Goal: Transaction & Acquisition: Purchase product/service

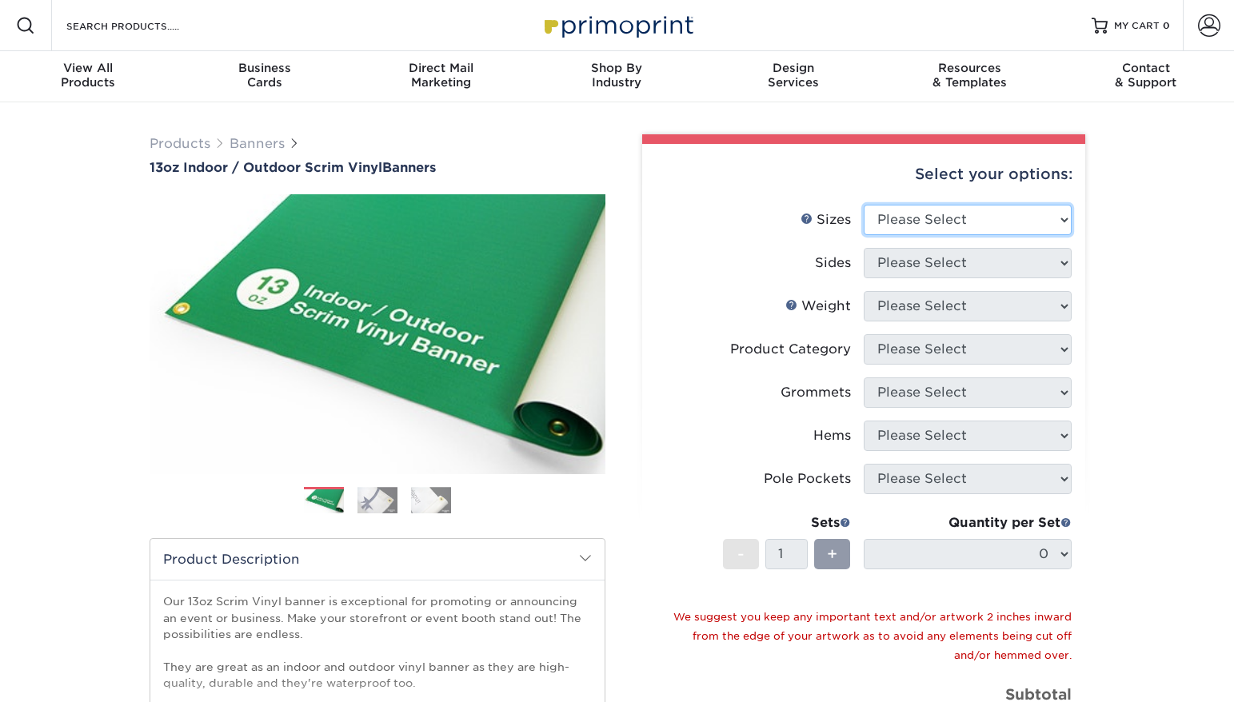
click at [917, 228] on select "Please Select 24" x 36" 24" x 48" 36" x 48" 36" x 60" 36" x 72" 36" x 96" 36" x…" at bounding box center [968, 220] width 208 height 30
click at [1021, 203] on div "Select your options:" at bounding box center [864, 174] width 418 height 61
click at [1008, 231] on select "Please Select 24" x 36" 24" x 48" 36" x 48" 36" x 60" 36" x 72" 36" x 96" 36" x…" at bounding box center [968, 220] width 208 height 30
select select "36.00x72.00"
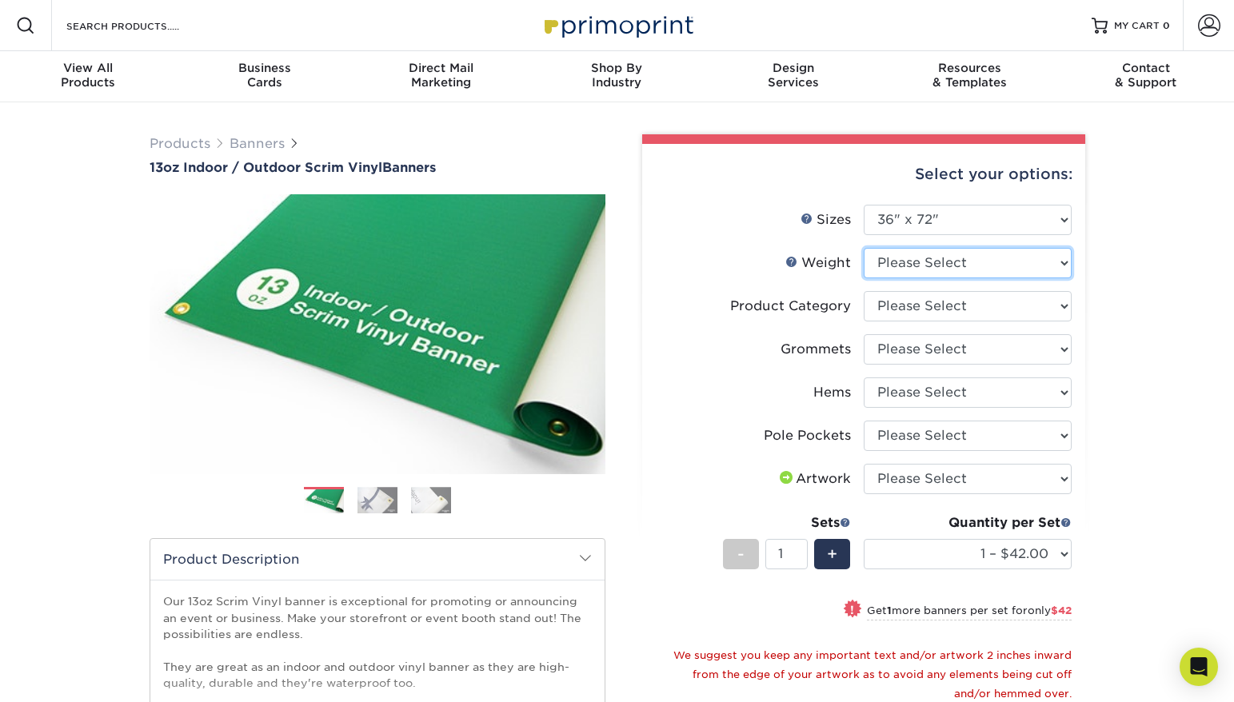
click at [972, 252] on select "Please Select 13OZ" at bounding box center [968, 263] width 208 height 30
select select "13OZ"
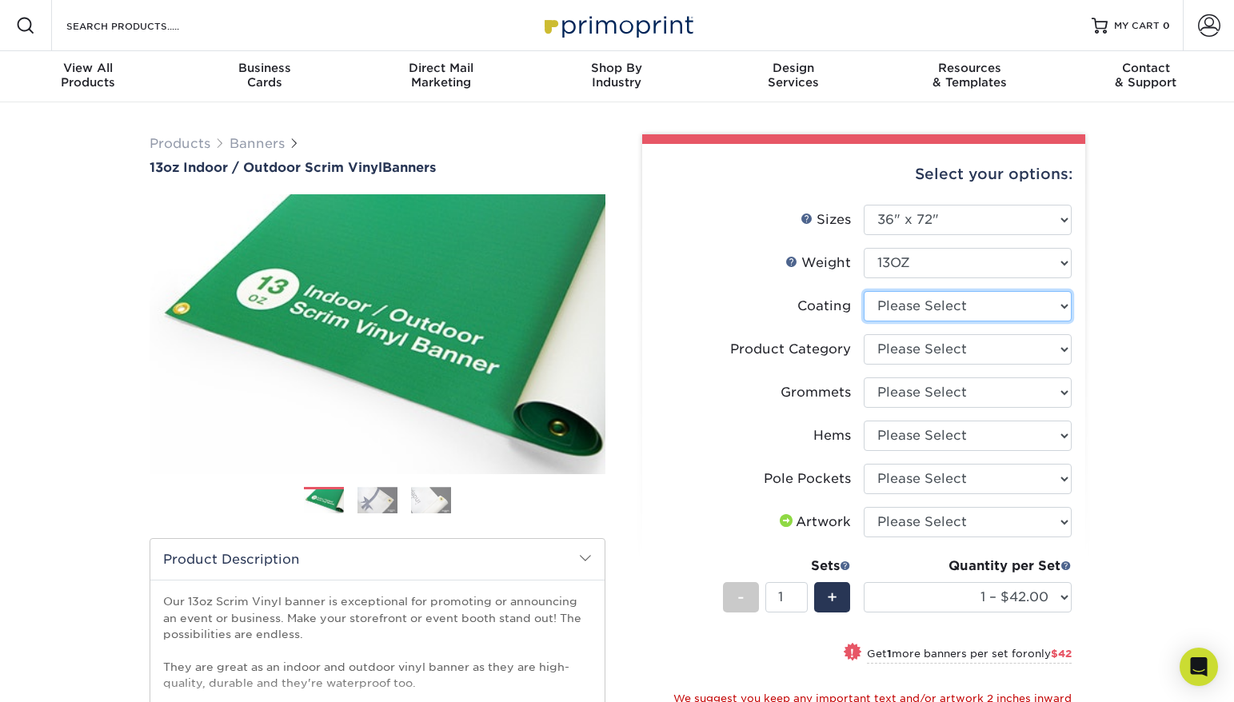
click at [953, 303] on select at bounding box center [968, 306] width 208 height 30
select select "3e7618de-abca-4bda-9f97-8b9129e913d8"
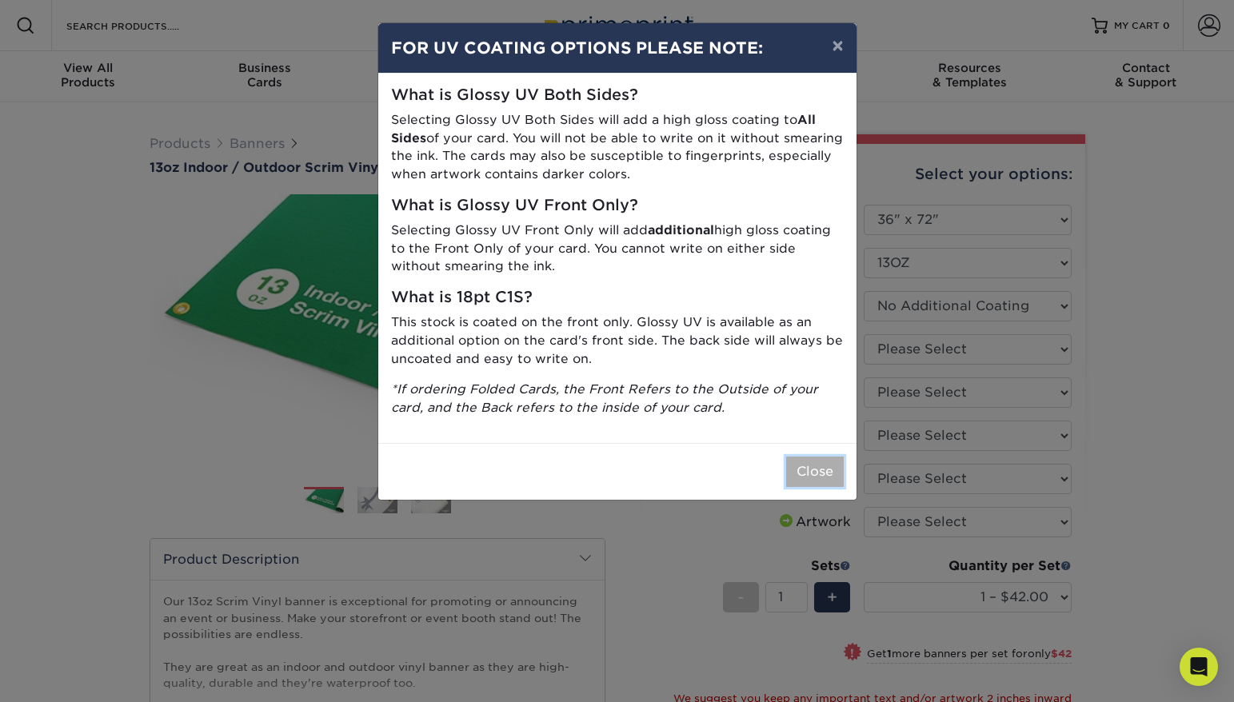
click at [805, 466] on button "Close" at bounding box center [815, 472] width 58 height 30
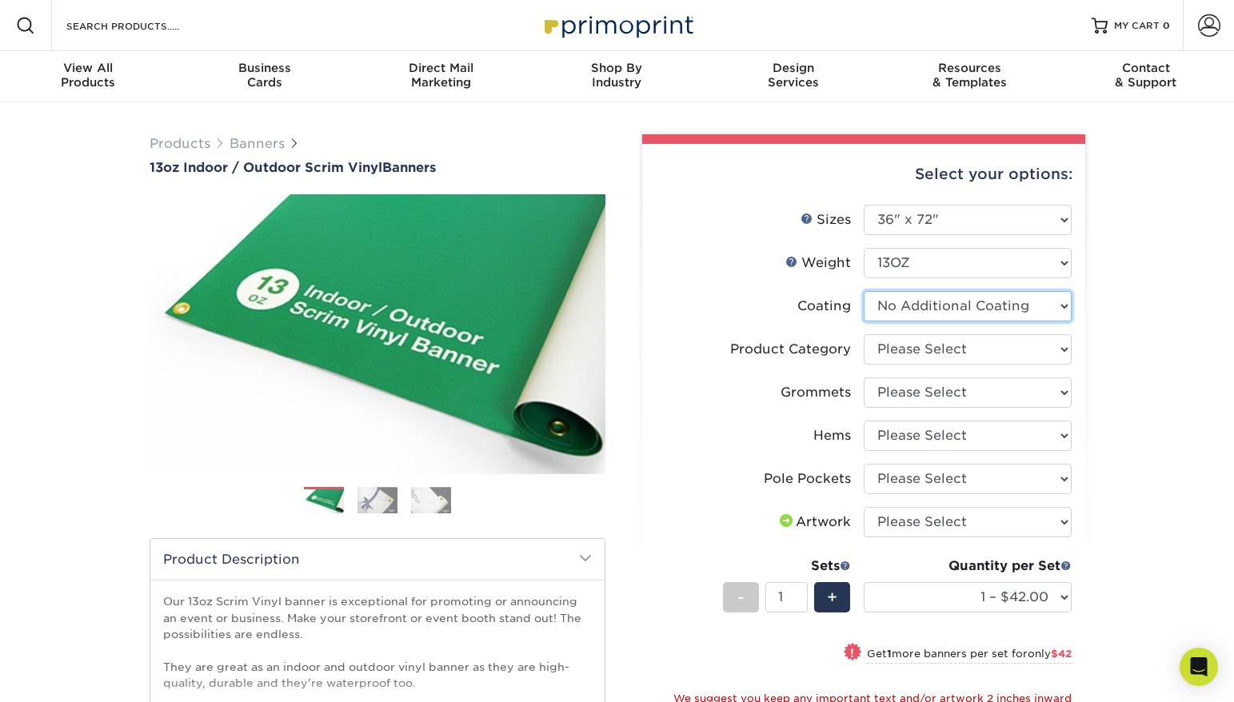
click at [936, 310] on select at bounding box center [968, 306] width 208 height 30
click at [926, 350] on select "Please Select 13oz Scrim Vinyl Banner - Matte" at bounding box center [968, 349] width 208 height 30
select select "bb192c35-bb20-422d-b6fe-0c7f48e5aa48"
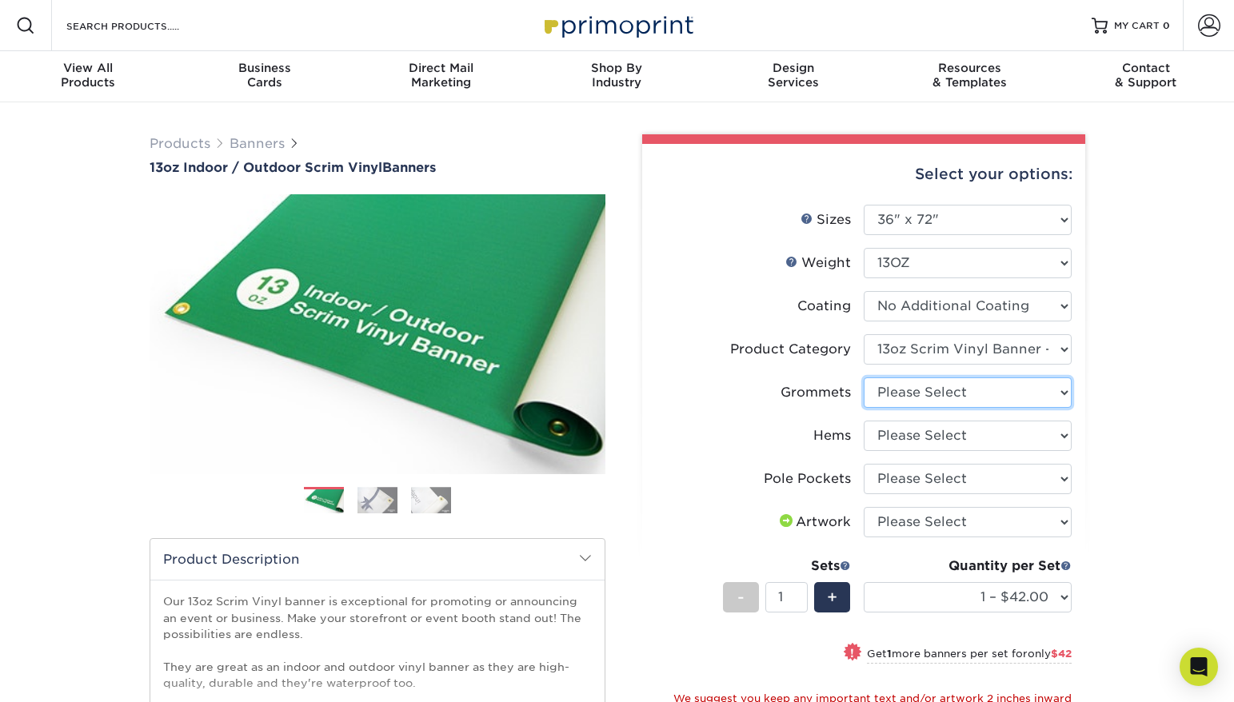
click at [946, 398] on select "Please Select No Grommets Yes, Grommet All 4 Corners Yes, Grommets Every 1 ft. …" at bounding box center [968, 393] width 208 height 30
select select "90d329df-db80-4206-b821-ff9d3f363977"
click at [937, 434] on select "Please Select No Hems/Pole Pockets Yes, Hems Top and Bottom Only Yes, Hems All …" at bounding box center [968, 436] width 208 height 30
select select "4e4ebf09-664b-4b70-8385-b564872d2e90"
click at [922, 436] on select "Please Select No Hems/Pole Pockets Yes, Hems Top and Bottom Only Yes, Hems All …" at bounding box center [968, 436] width 208 height 30
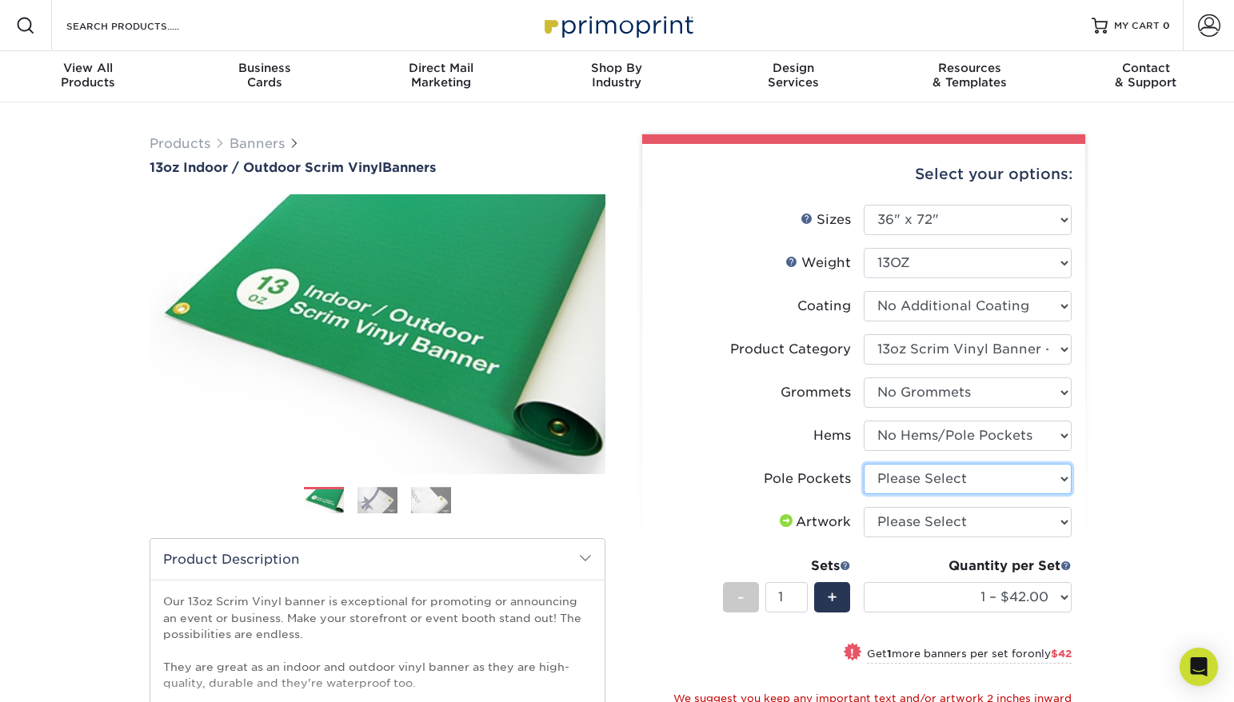
click at [913, 488] on select "Please Select No Pole Pockets 2 in. Left and Right 2 in. Top and Bottom 4 in. L…" at bounding box center [968, 479] width 208 height 30
click at [943, 478] on select "Please Select No Pole Pockets 2 in. Left and Right 2 in. Top and Bottom 4 in. L…" at bounding box center [968, 479] width 208 height 30
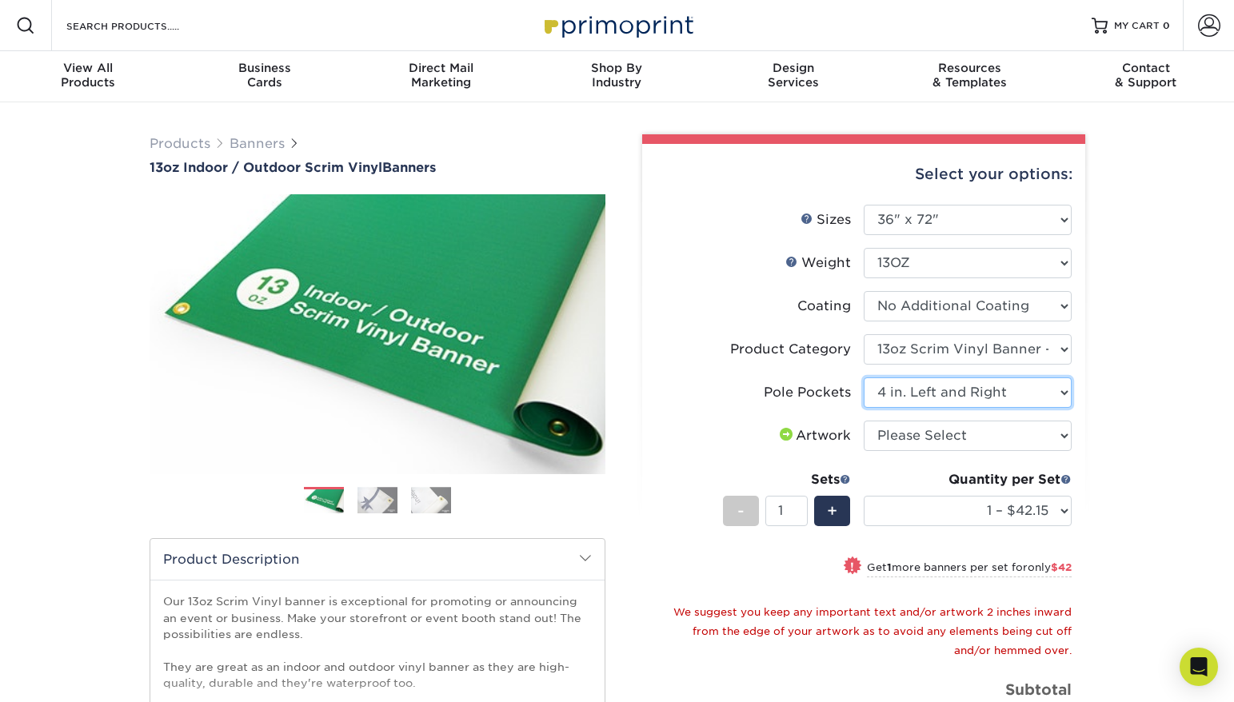
click at [946, 389] on select "Please Select No Pole Pockets 2 in. Left and Right 2 in. Top and Bottom 4 in. L…" at bounding box center [968, 393] width 208 height 30
select select "722894a4-3d87-4b07-8789-5996e19167f0"
click at [934, 438] on select "Please Select I will upload files I need a design - $50" at bounding box center [968, 436] width 208 height 30
select select "upload"
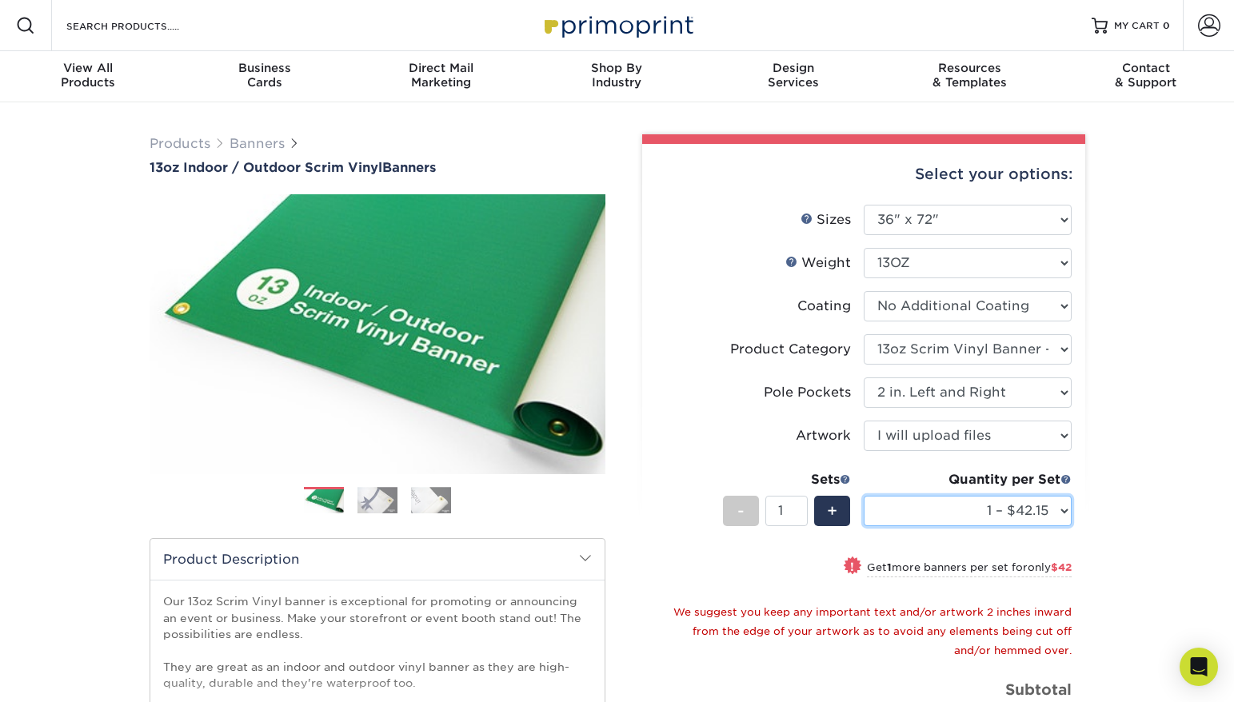
click at [929, 506] on select "1 – $42.15 2 – $84.15 3 – $126.15 4 – $168.15 5 – $210.15 6 – $252.15 7 – $294.…" at bounding box center [968, 511] width 208 height 30
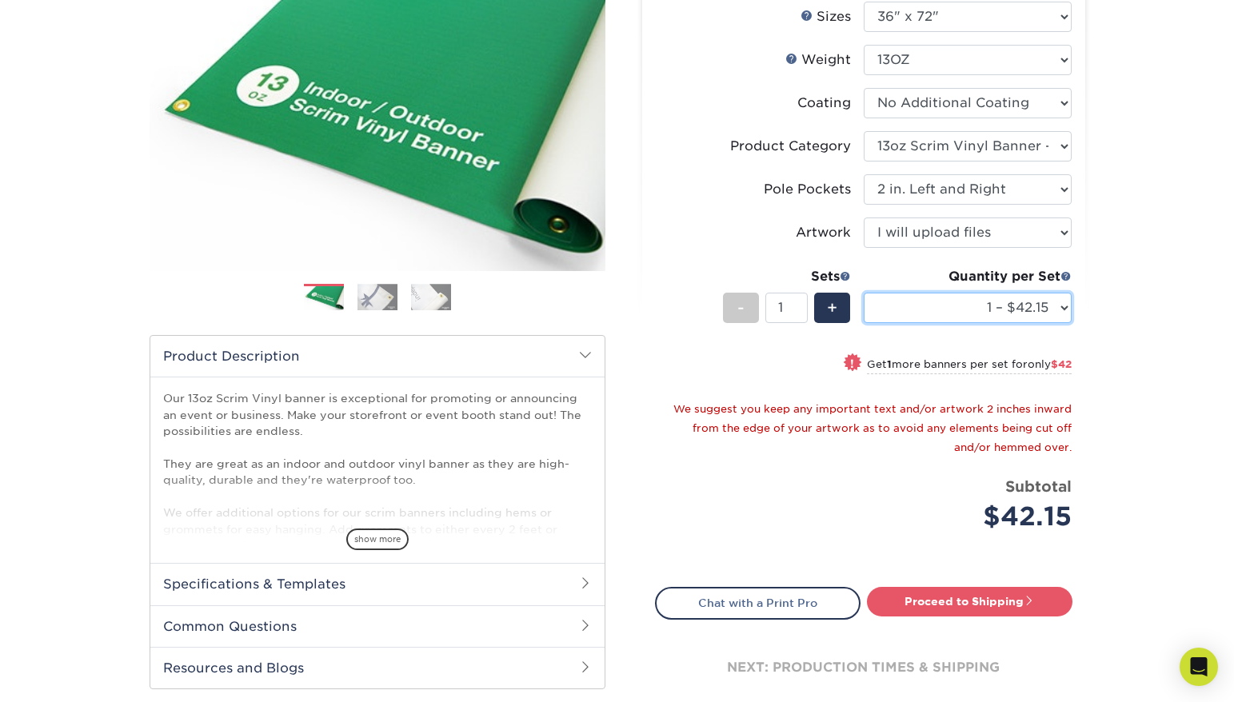
scroll to position [205, 0]
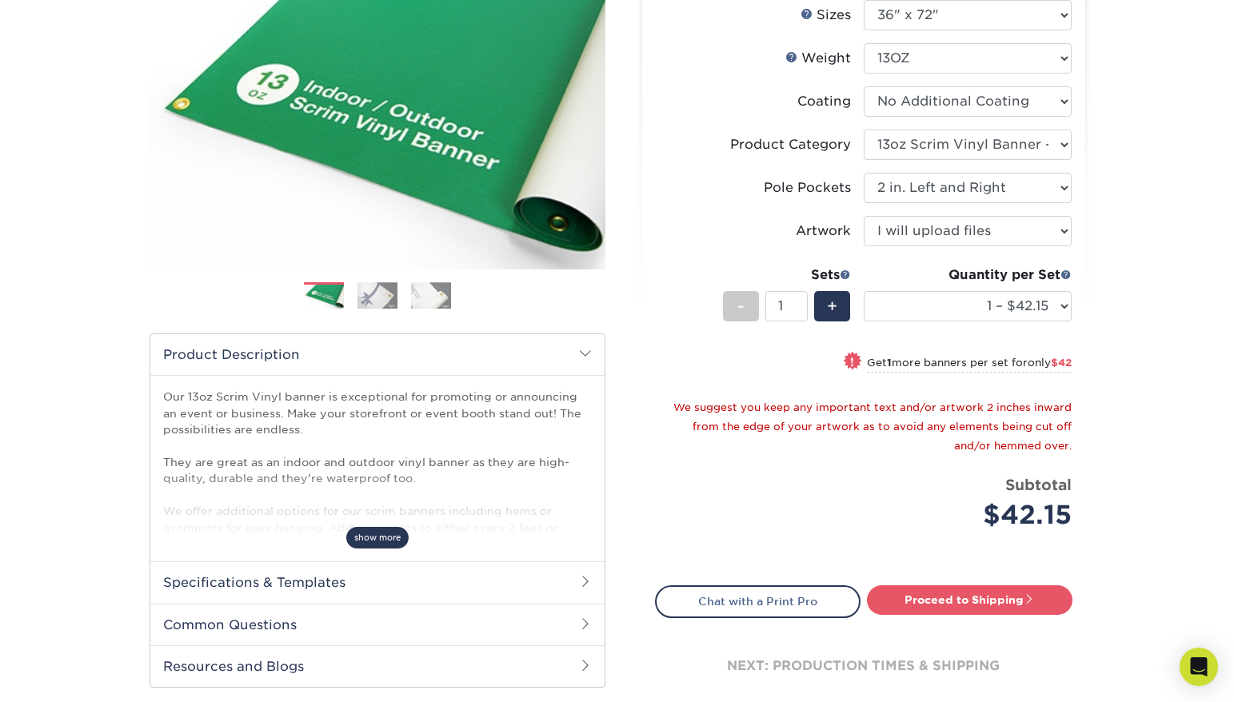
click at [385, 528] on span "show more" at bounding box center [377, 538] width 62 height 22
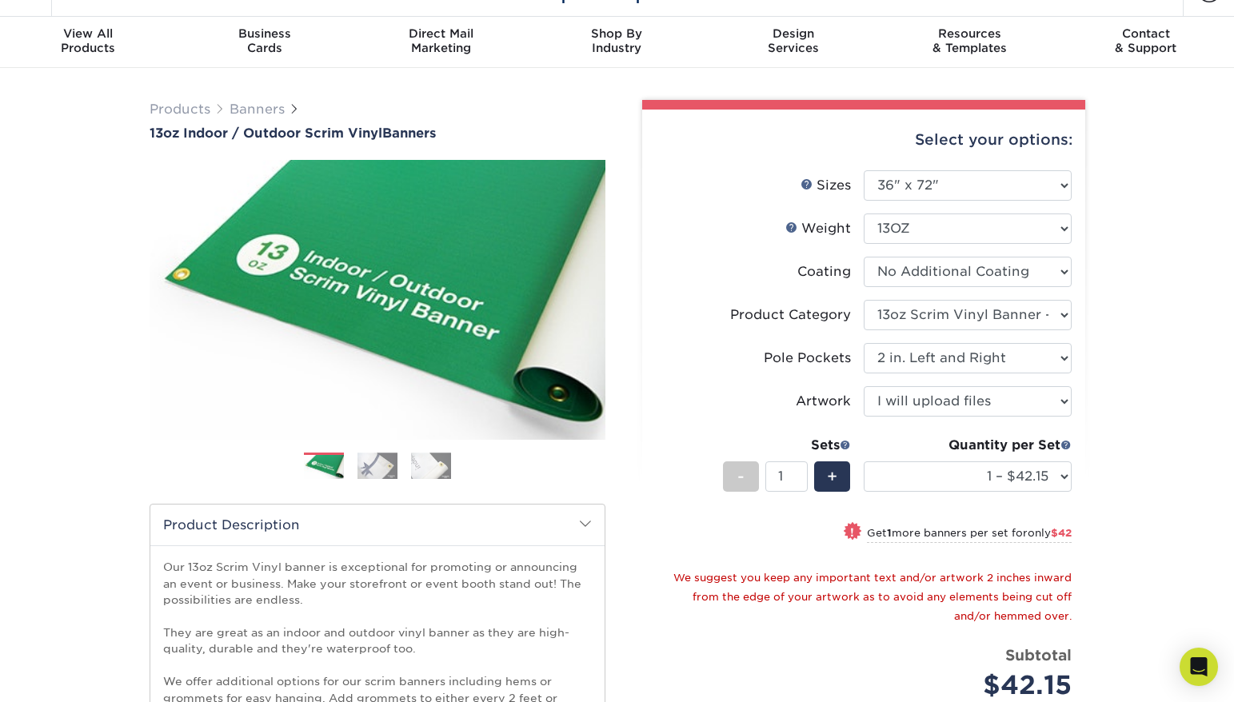
scroll to position [0, 0]
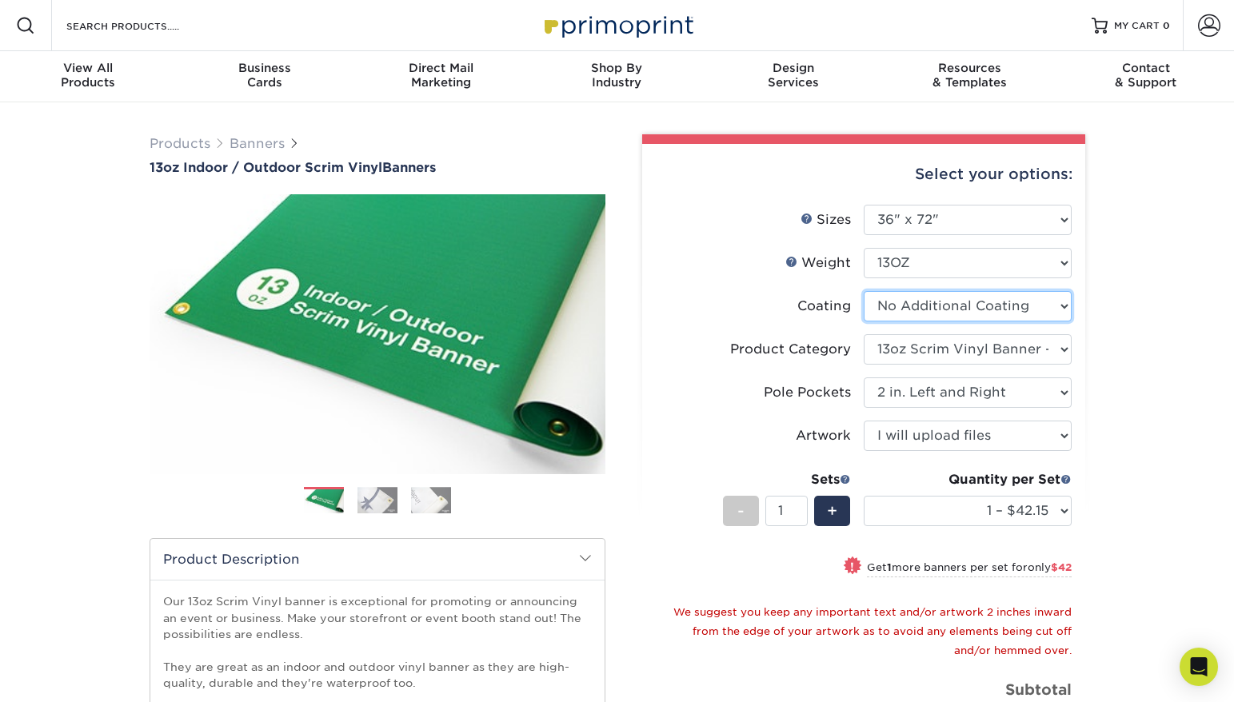
click at [941, 310] on select at bounding box center [968, 306] width 208 height 30
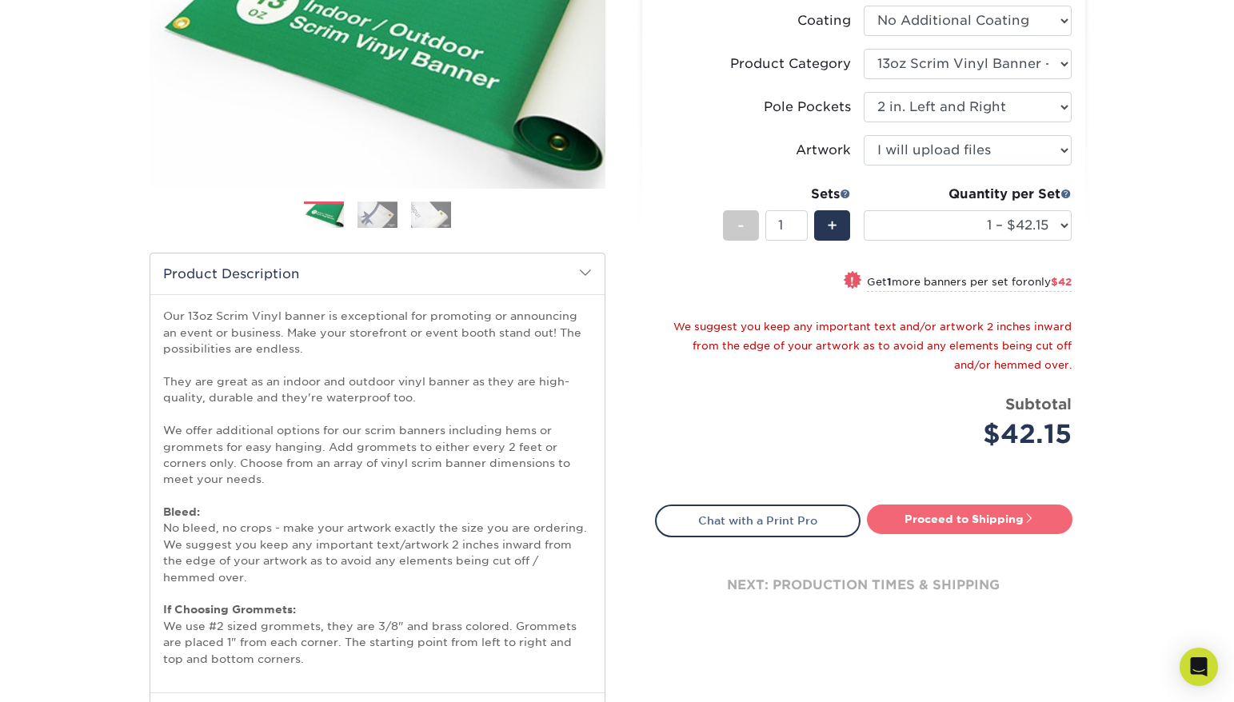
click at [974, 517] on link "Proceed to Shipping" at bounding box center [970, 519] width 206 height 29
type input "Set 1"
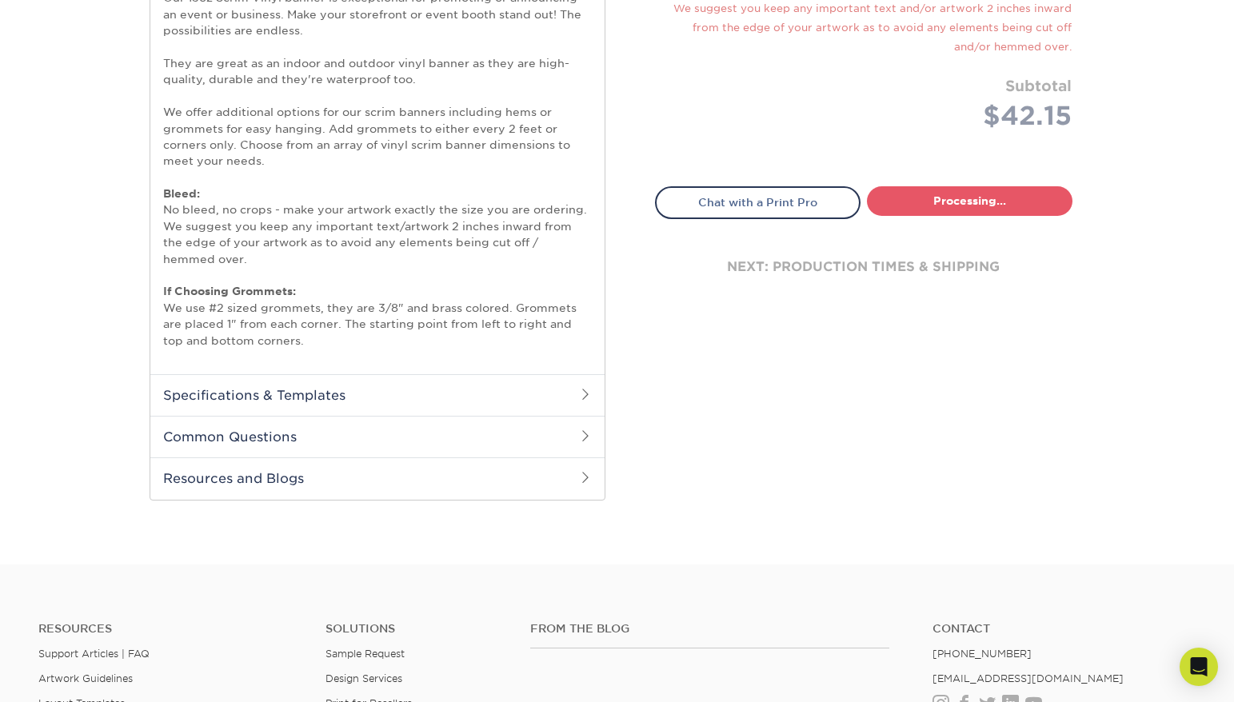
select select "1ecf5a42-a847-432b-9674-a75091ac485c"
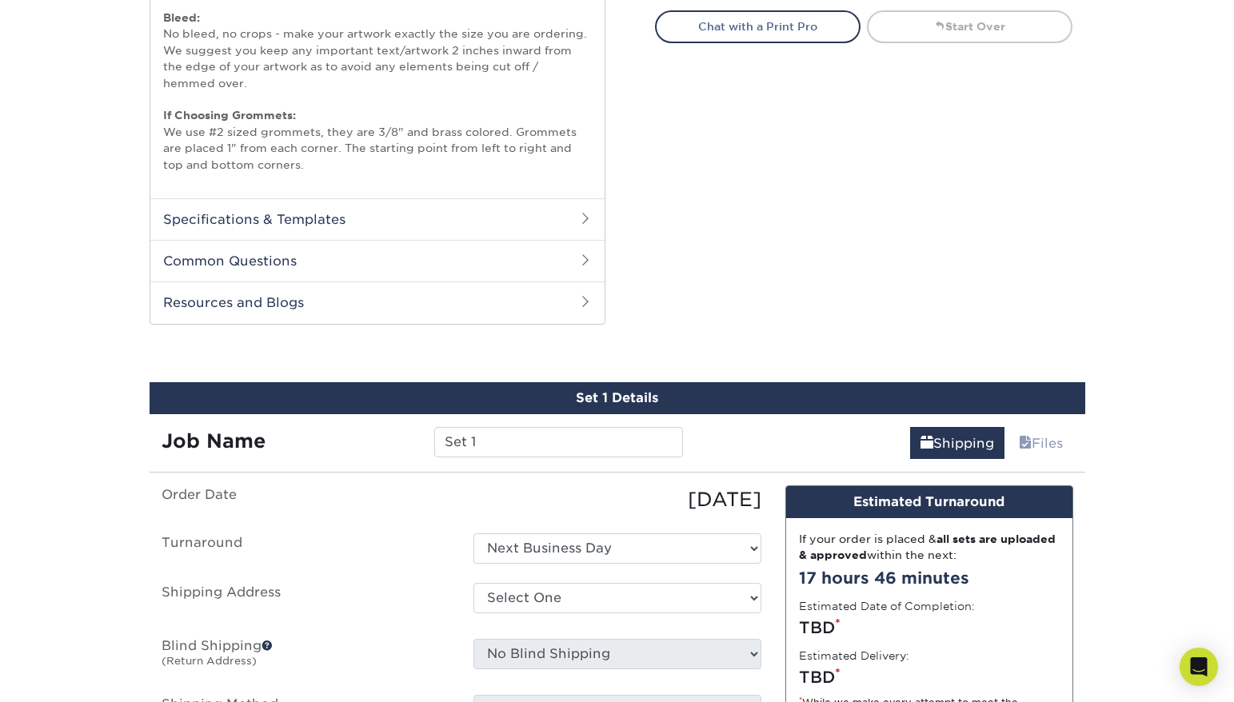
scroll to position [787, 0]
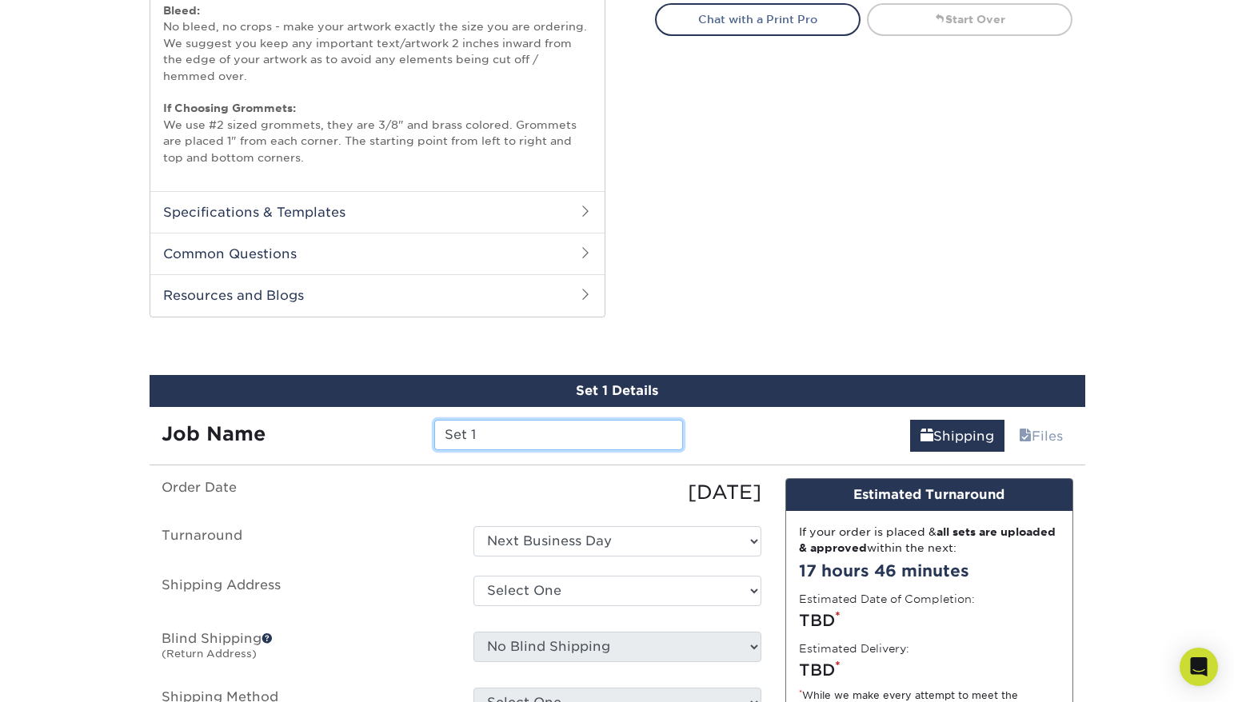
drag, startPoint x: 527, startPoint y: 436, endPoint x: 408, endPoint y: 431, distance: 119.3
click at [408, 431] on div "Job Name Set 1" at bounding box center [423, 435] width 546 height 30
type input "TEST"
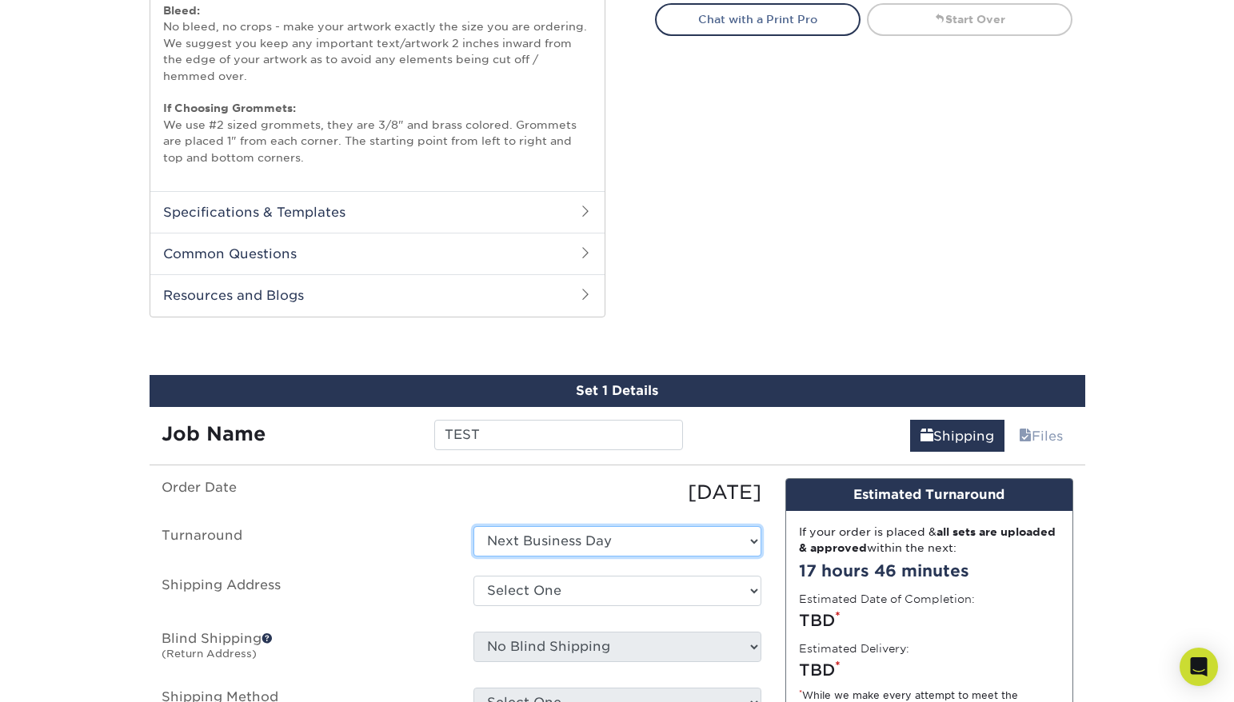
click at [573, 540] on select "Select One Next Business Day" at bounding box center [618, 541] width 288 height 30
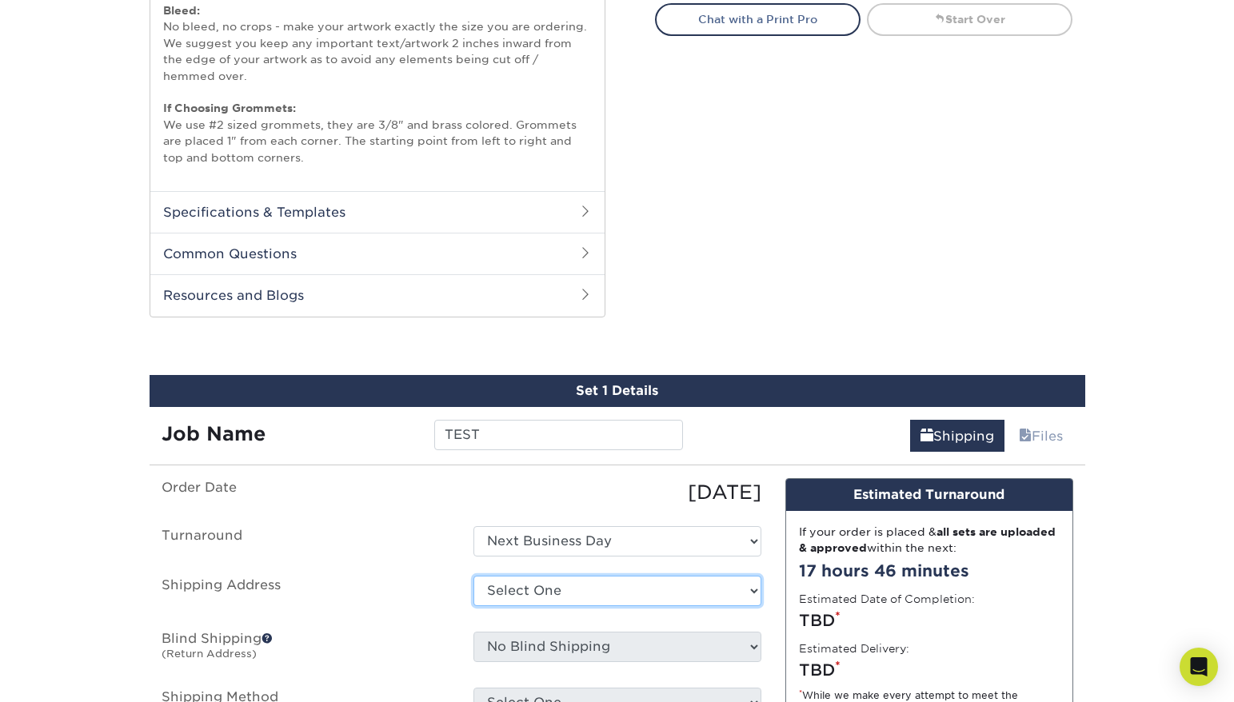
click at [545, 586] on select "Select One + Add New Address - Login" at bounding box center [618, 591] width 288 height 30
select select "newaddress"
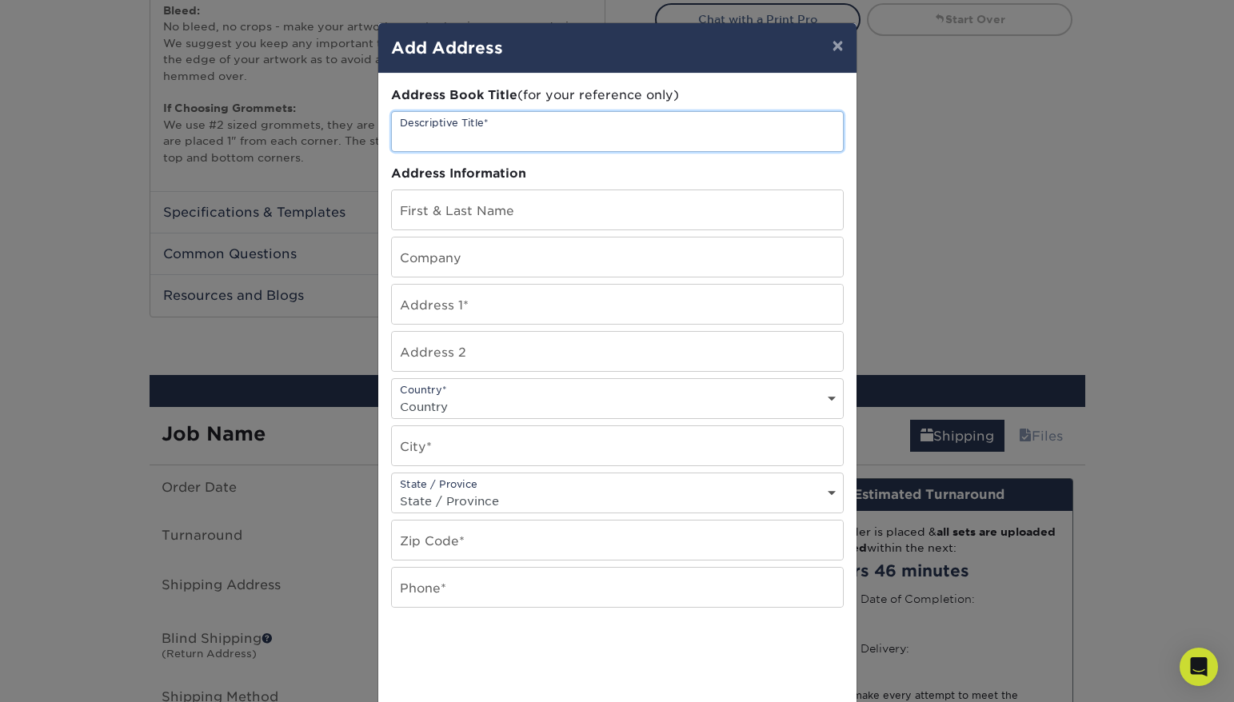
click at [489, 135] on input "text" at bounding box center [617, 131] width 451 height 39
type input "TEST"
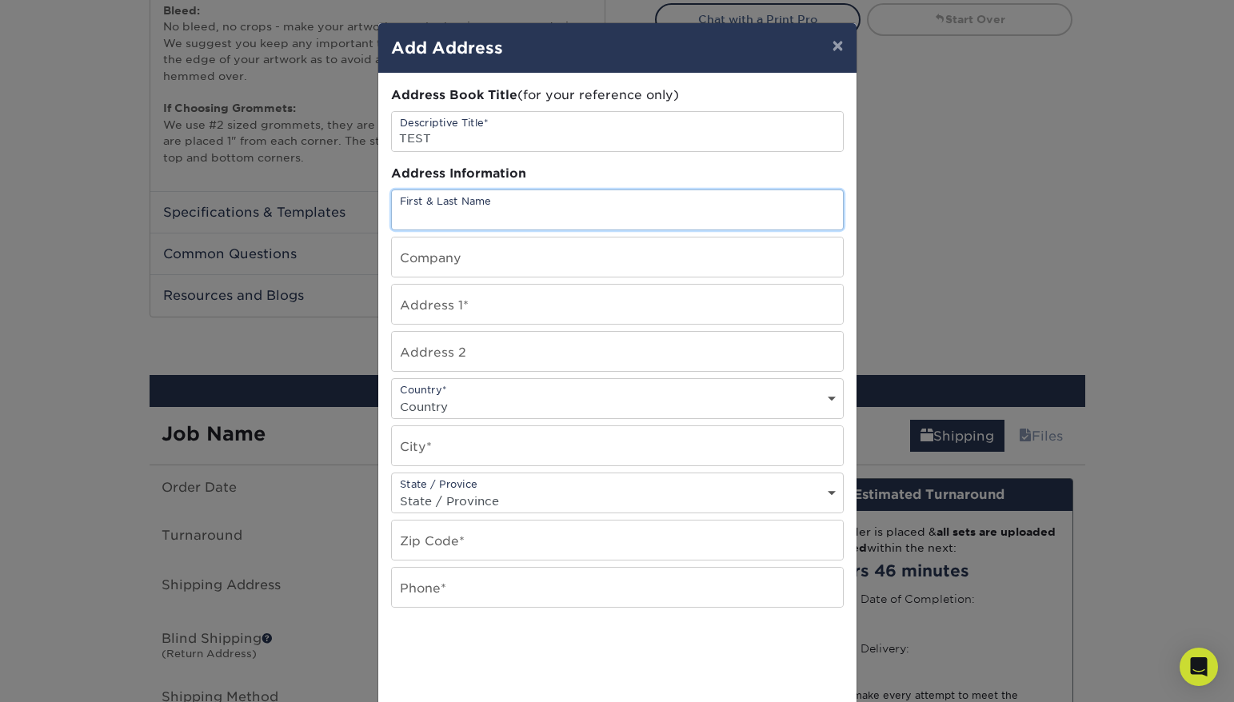
click at [489, 202] on input "text" at bounding box center [617, 209] width 451 height 39
type input "[STREET_ADDRESS]"
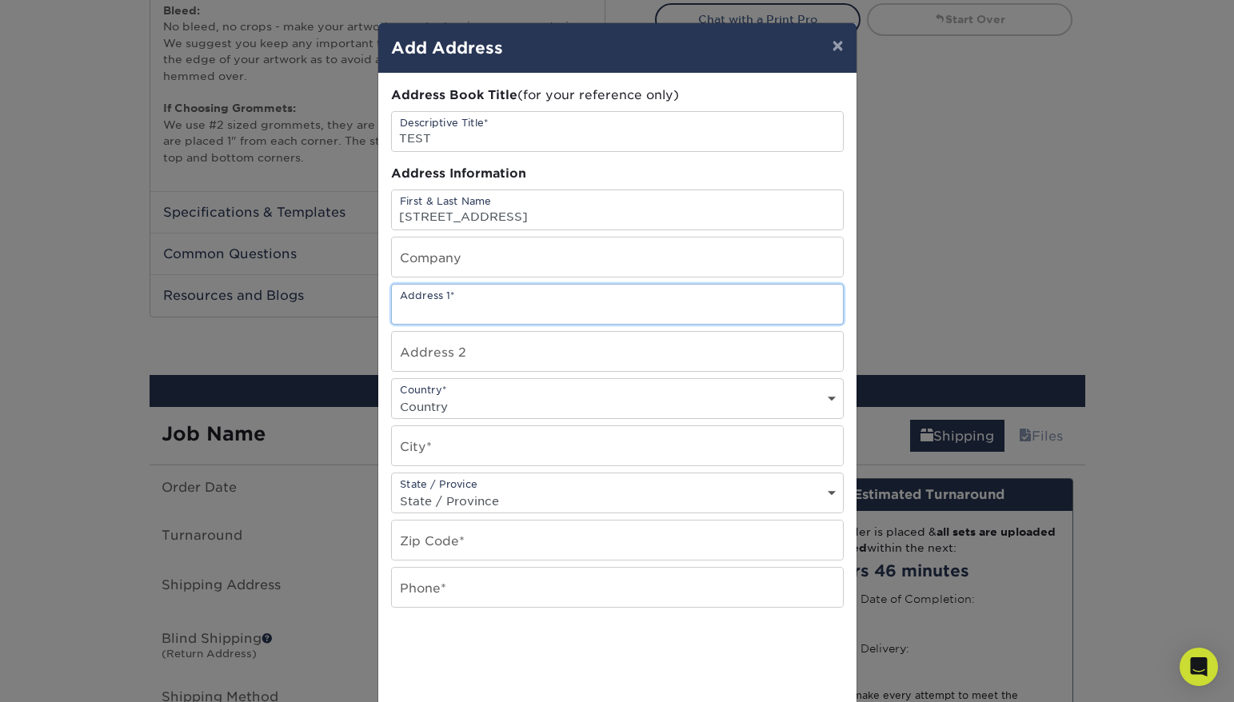
click at [479, 302] on input "text" at bounding box center [617, 304] width 451 height 39
type input "123 MAIN STEER"
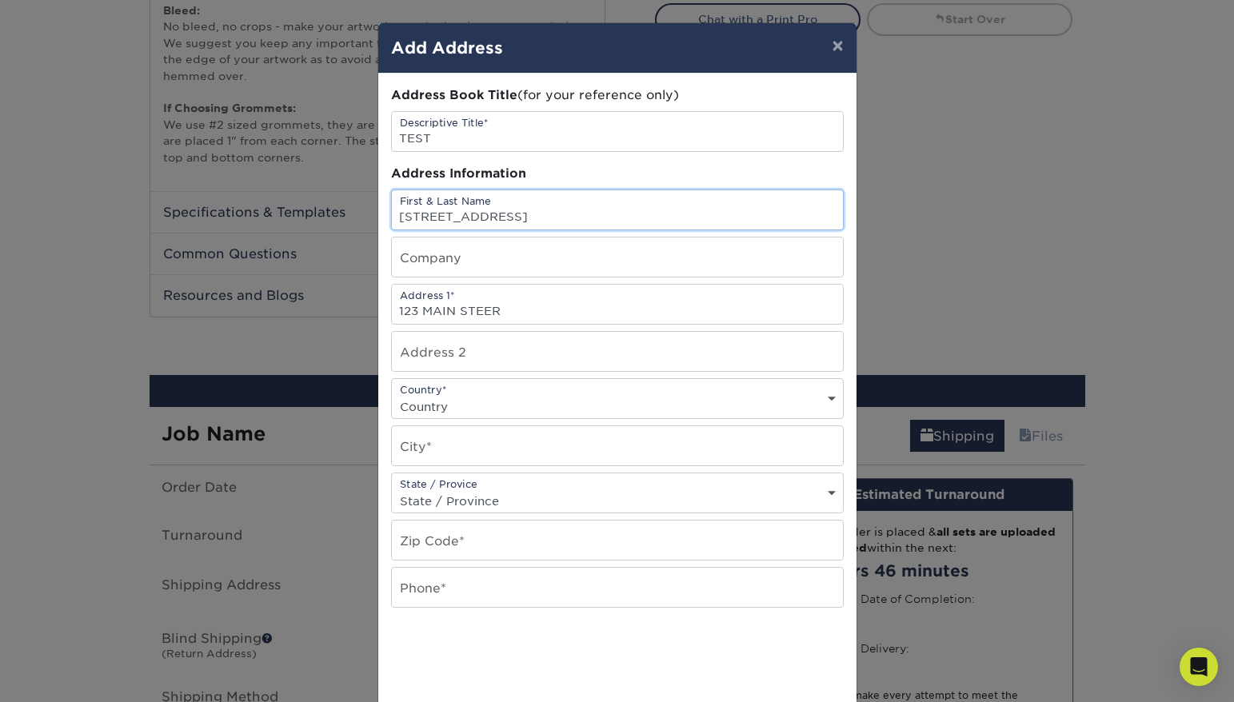
scroll to position [0, 0]
drag, startPoint x: 535, startPoint y: 218, endPoint x: 364, endPoint y: 218, distance: 171.2
click at [364, 218] on div "× Add Address Address Book Title (for your reference only) Descriptive Title* T…" at bounding box center [617, 351] width 1234 height 702
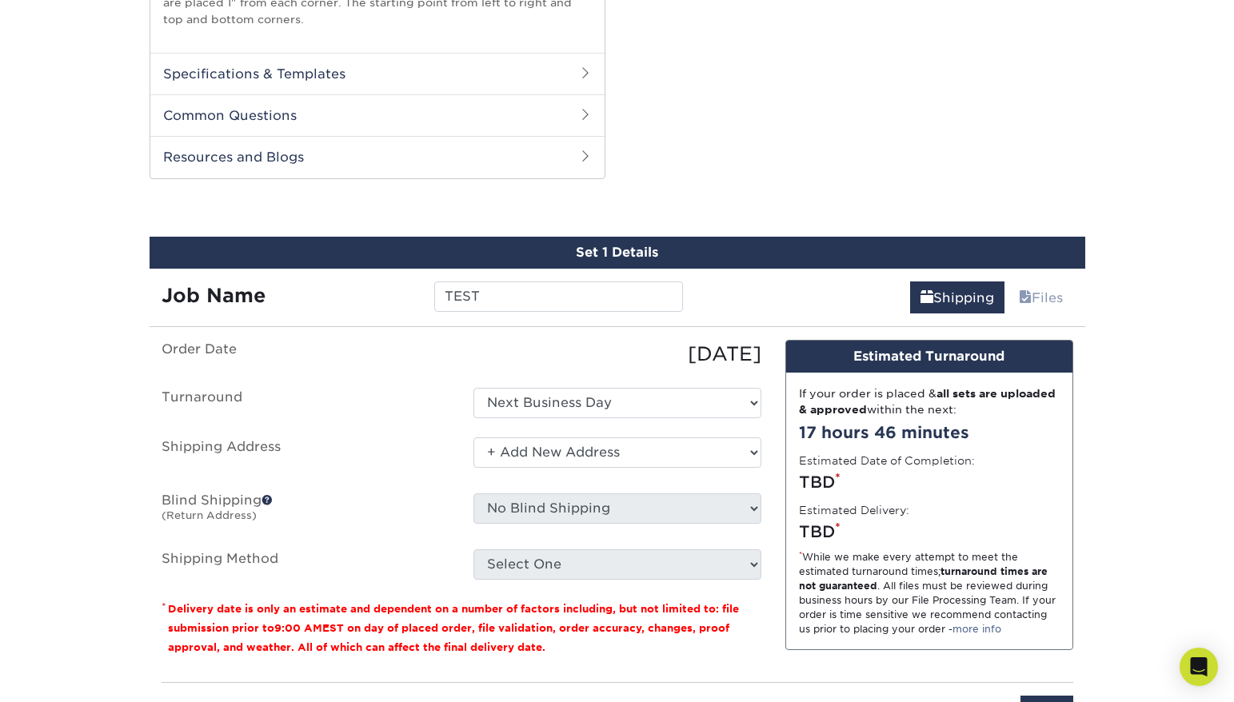
scroll to position [965, 0]
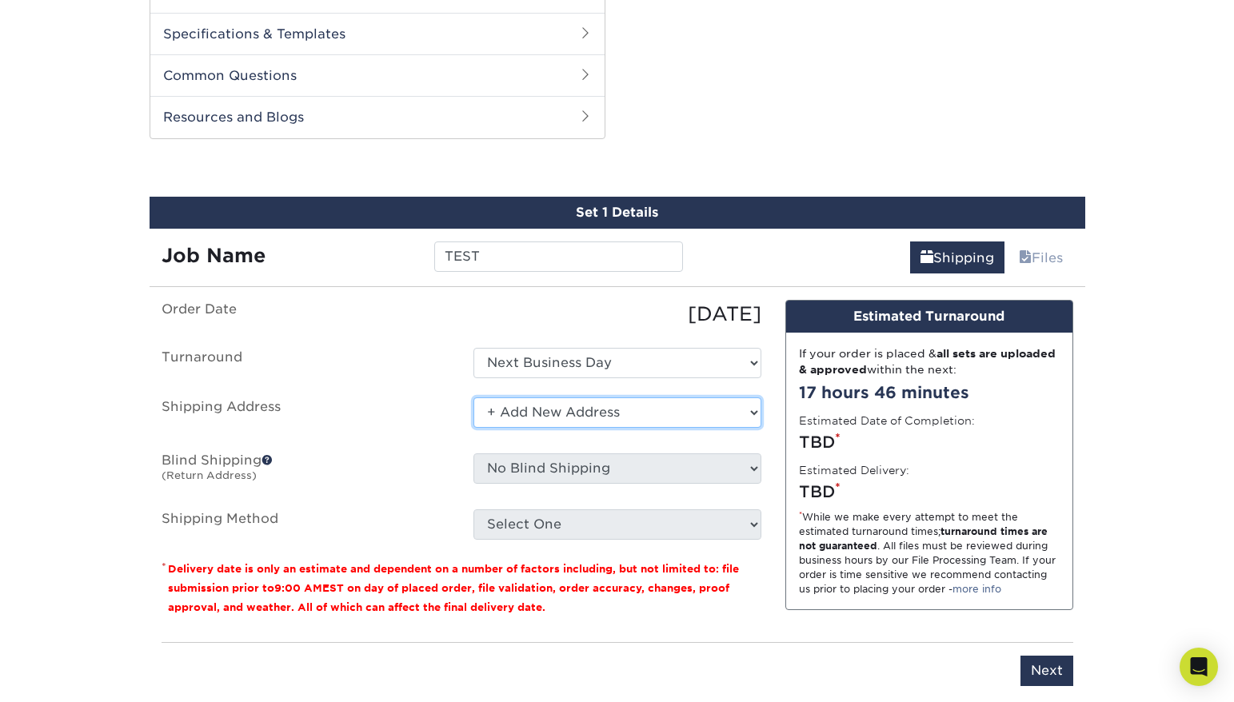
click at [550, 419] on select "Select One + Add New Address - Login" at bounding box center [618, 413] width 288 height 30
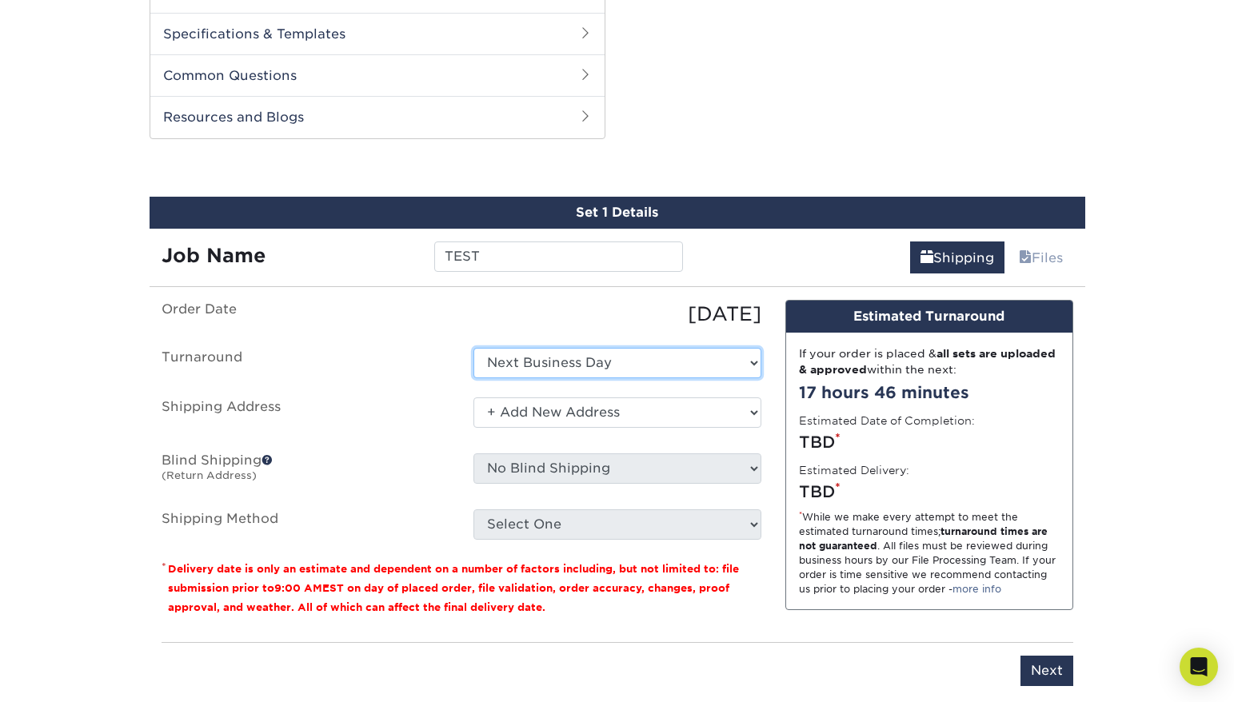
click at [537, 360] on select "Select One Next Business Day" at bounding box center [618, 363] width 288 height 30
click at [529, 361] on select "Select One Next Business Day" at bounding box center [618, 363] width 288 height 30
select select "-1"
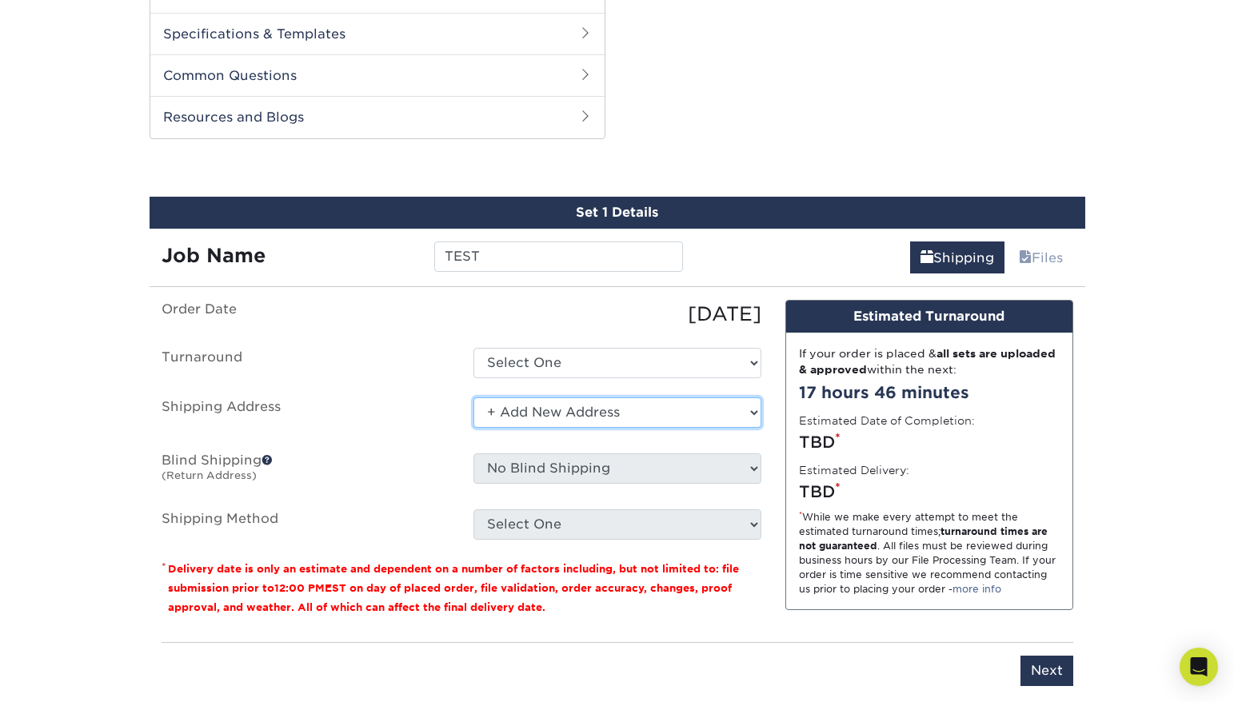
click at [541, 422] on select "Select One + Add New Address - Login" at bounding box center [618, 413] width 288 height 30
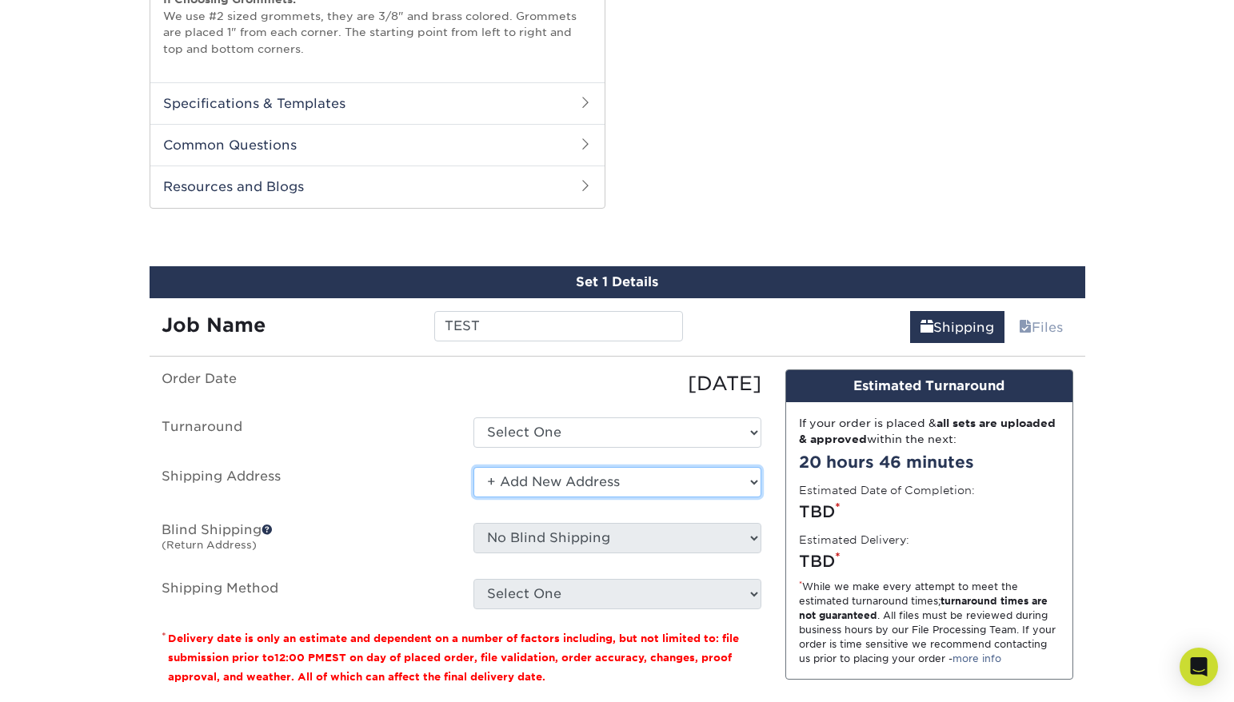
scroll to position [961, 0]
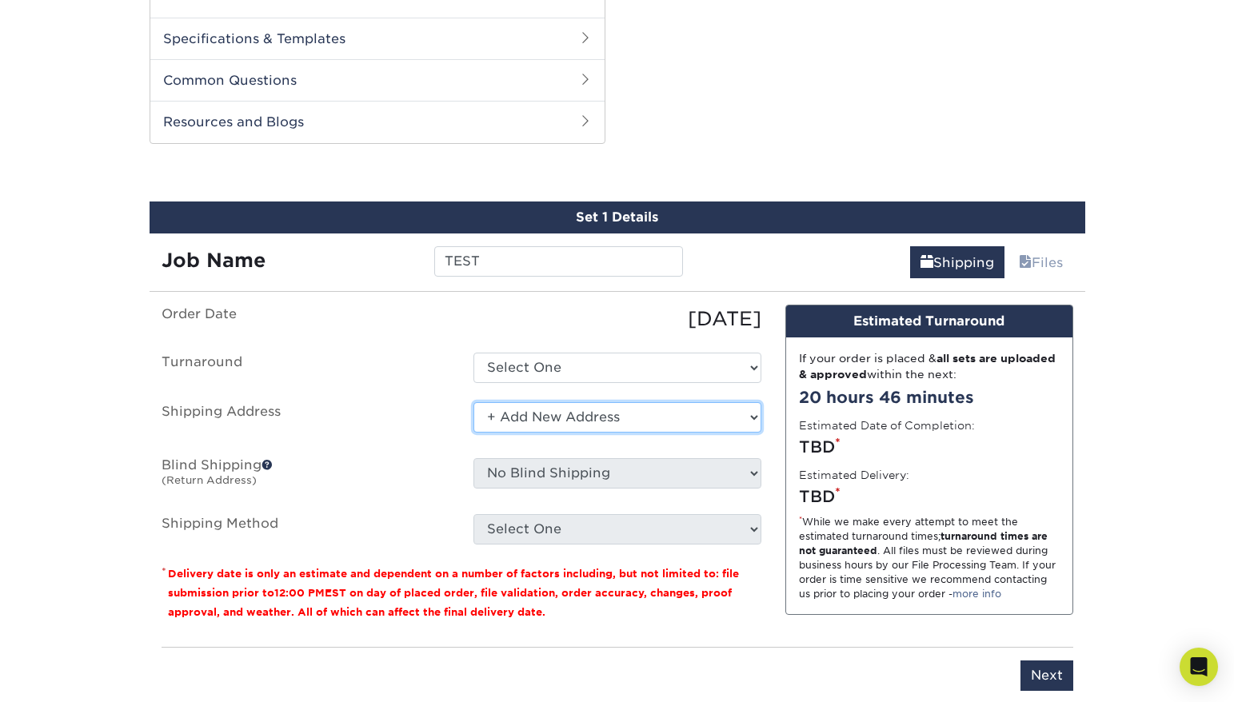
click at [531, 418] on select "Select One + Add New Address - Login" at bounding box center [618, 417] width 288 height 30
select select "-1"
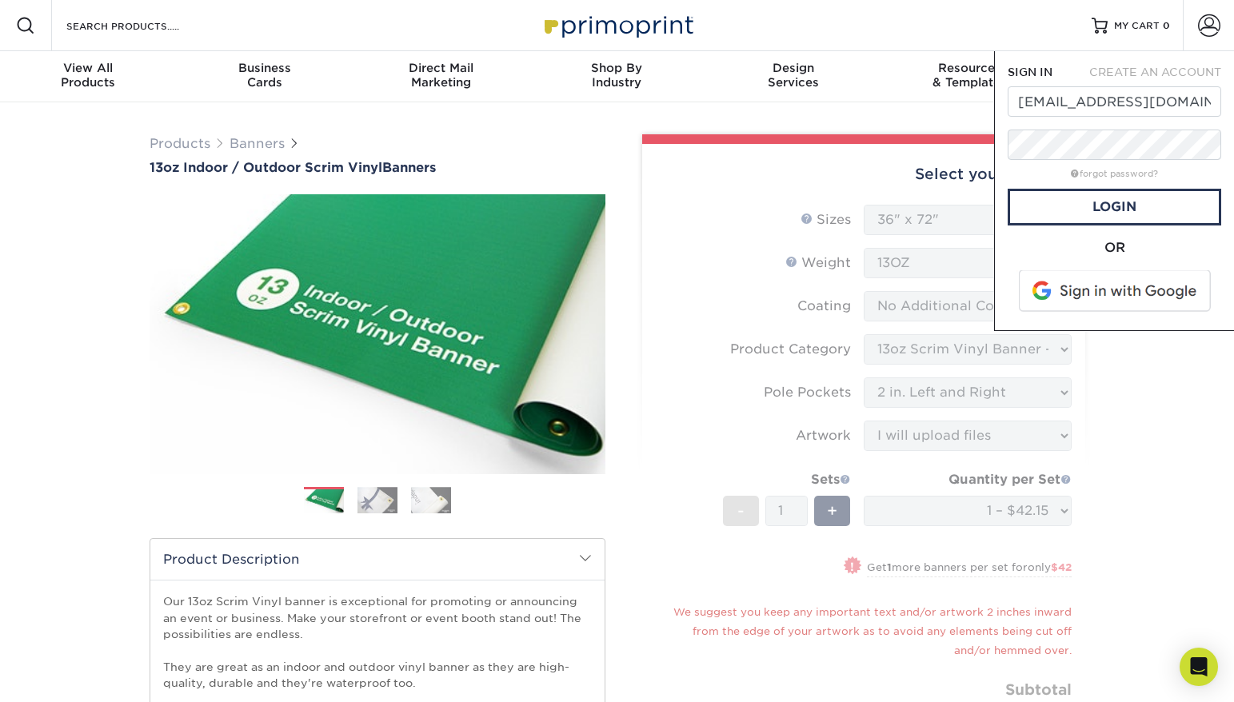
click at [854, 297] on form "Sizes Help Sizes Please Select 24" x 36" 24" x 48" 36" x 48" 36" x 60" 36" x 72…" at bounding box center [864, 488] width 418 height 567
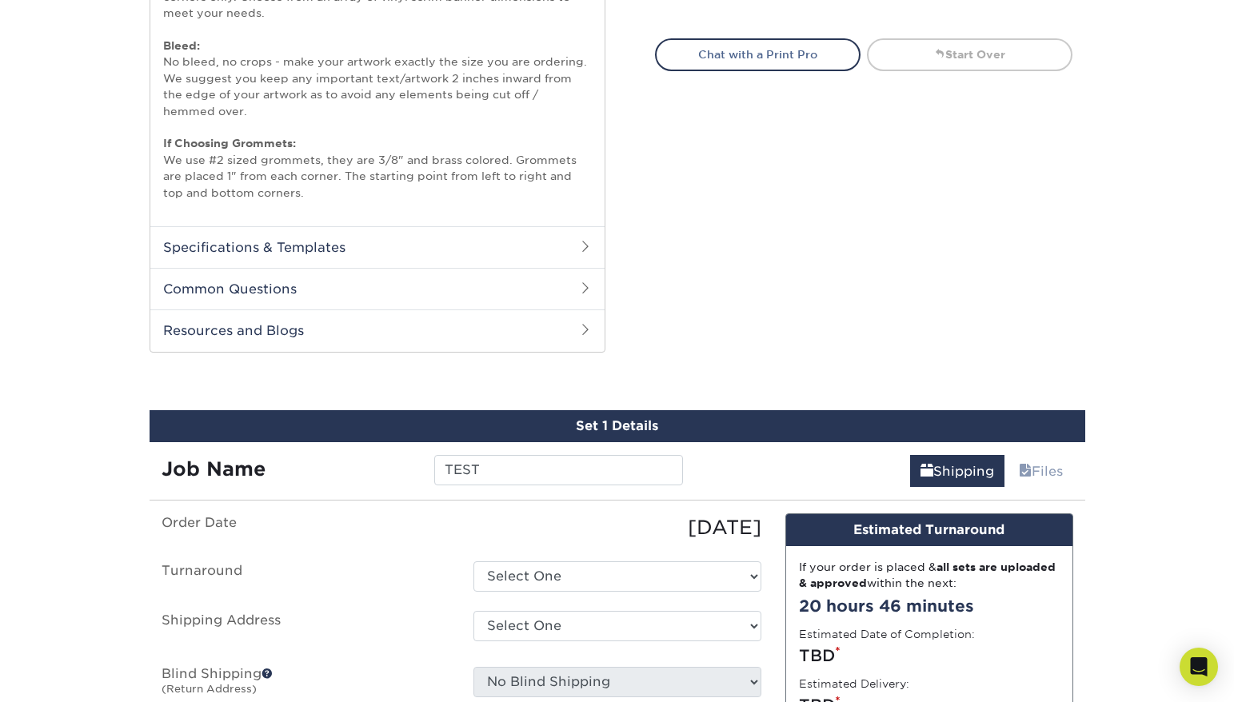
scroll to position [1120, 0]
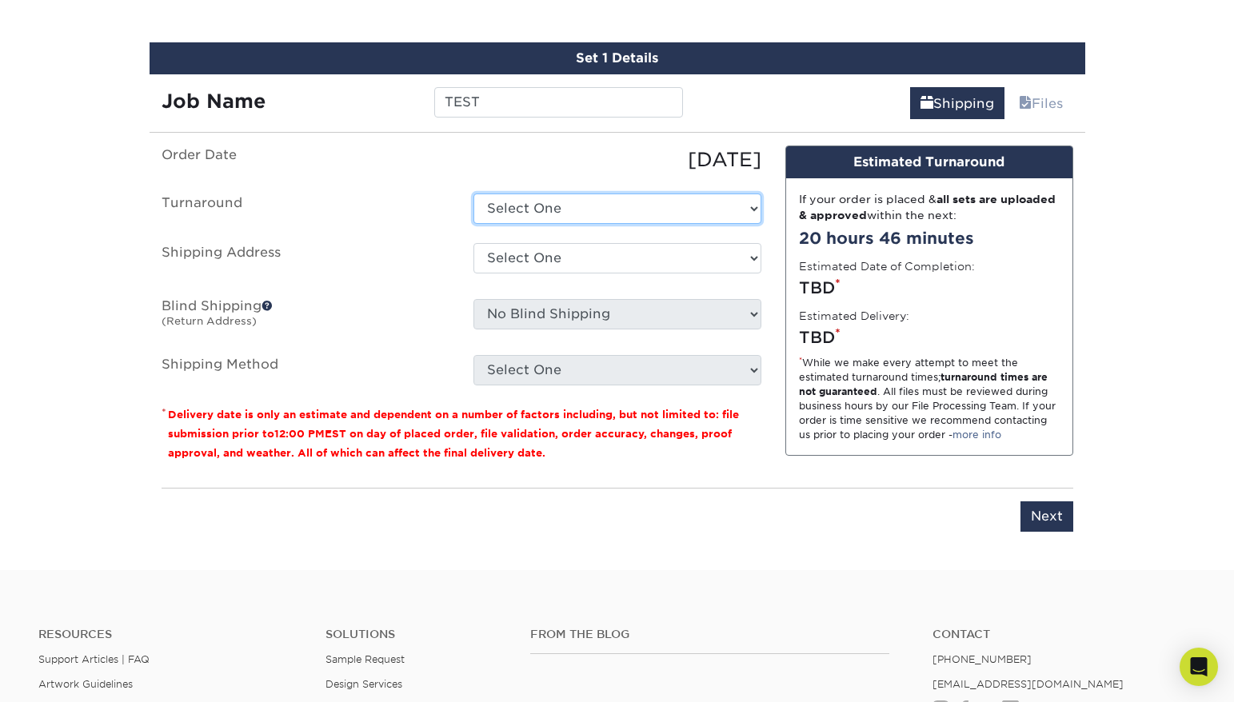
click at [615, 203] on select "Select One Next Business Day" at bounding box center [618, 209] width 288 height 30
select select "1ecf5a42-a847-432b-9674-a75091ac485c"
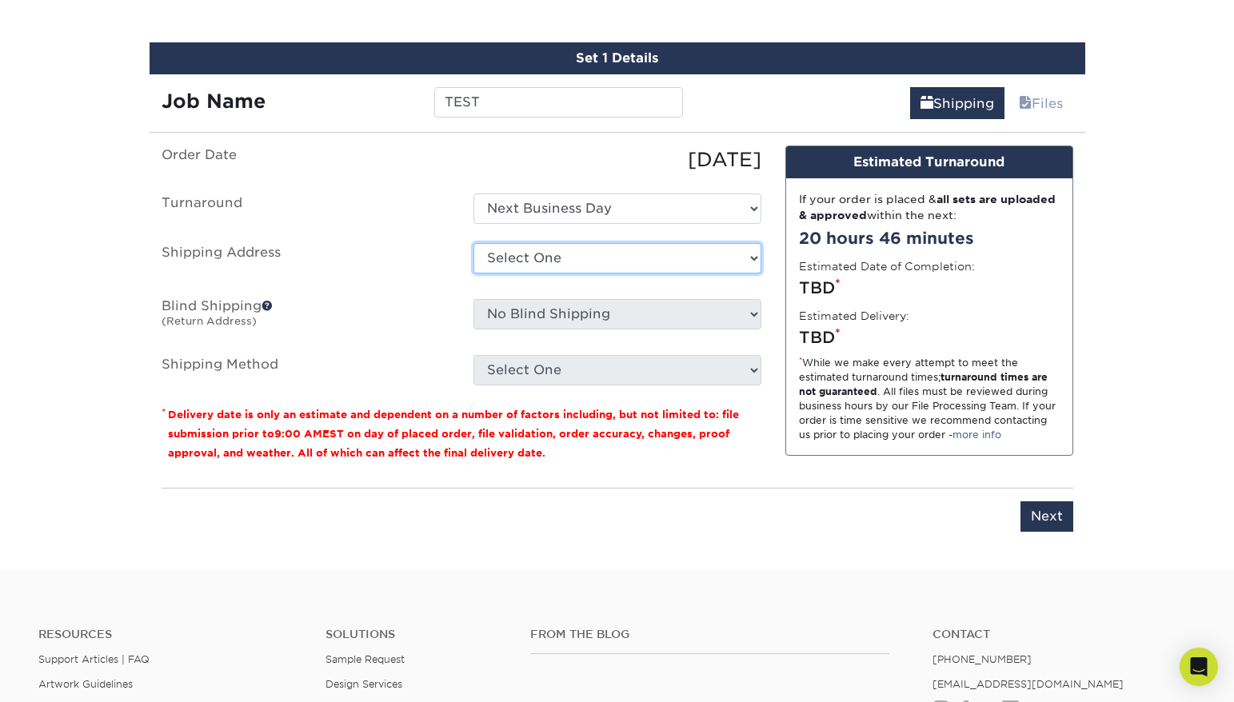
click at [555, 259] on select "Select One + Add New Address - Login" at bounding box center [618, 258] width 288 height 30
select select "newaddress"
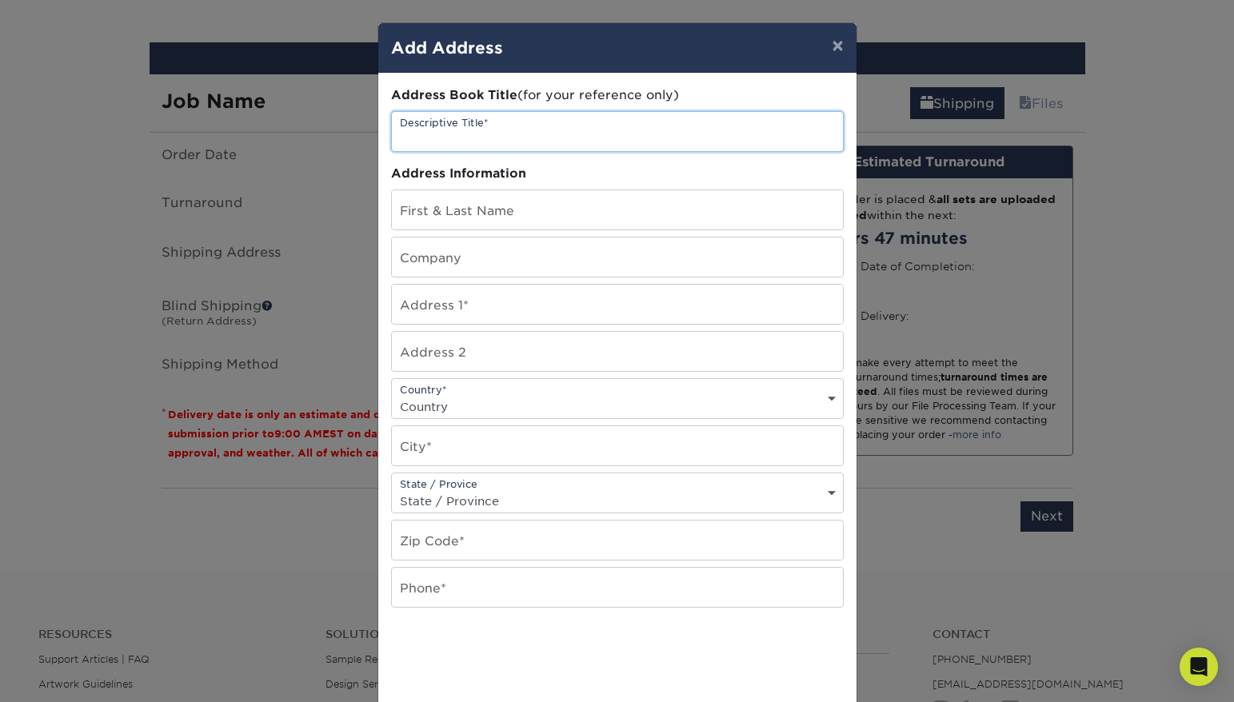
click at [482, 128] on input "text" at bounding box center [617, 131] width 451 height 39
type input "TEST"
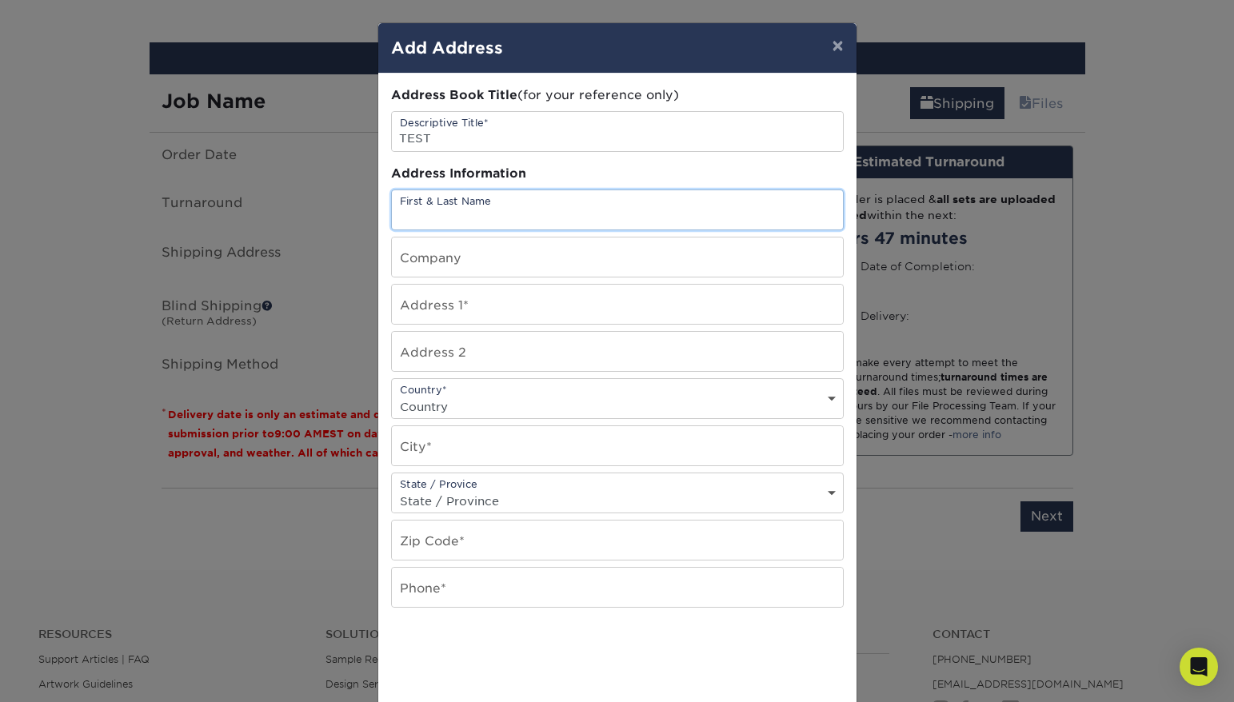
click at [493, 221] on input "text" at bounding box center [617, 209] width 451 height 39
type input "[PERSON_NAME]"
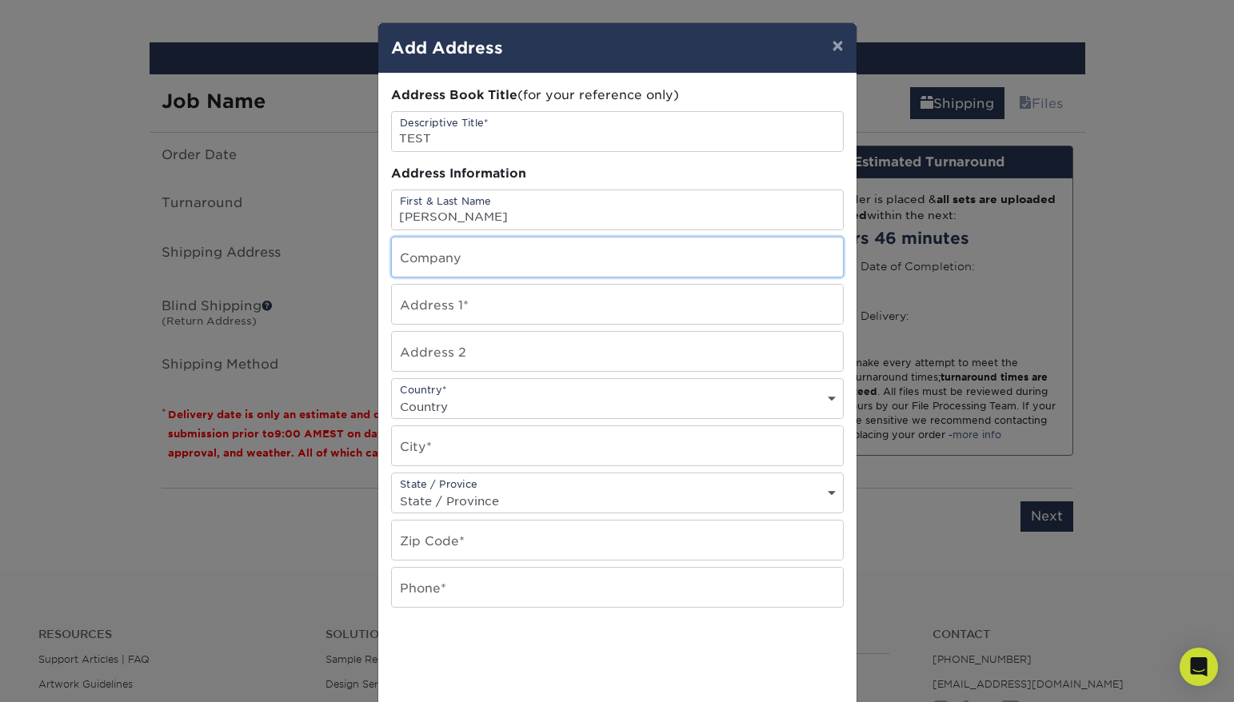
click at [428, 253] on input "text" at bounding box center [617, 257] width 451 height 39
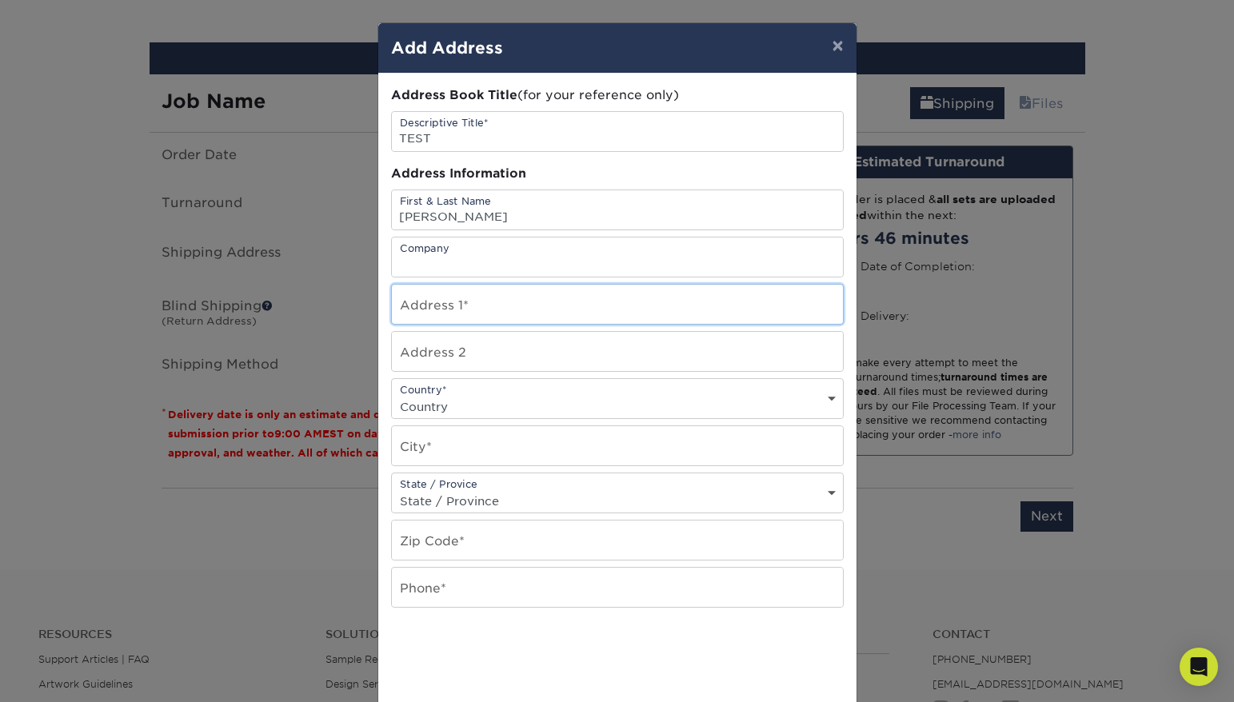
click at [417, 305] on input "text" at bounding box center [617, 304] width 451 height 39
type input "[STREET_ADDRESS]"
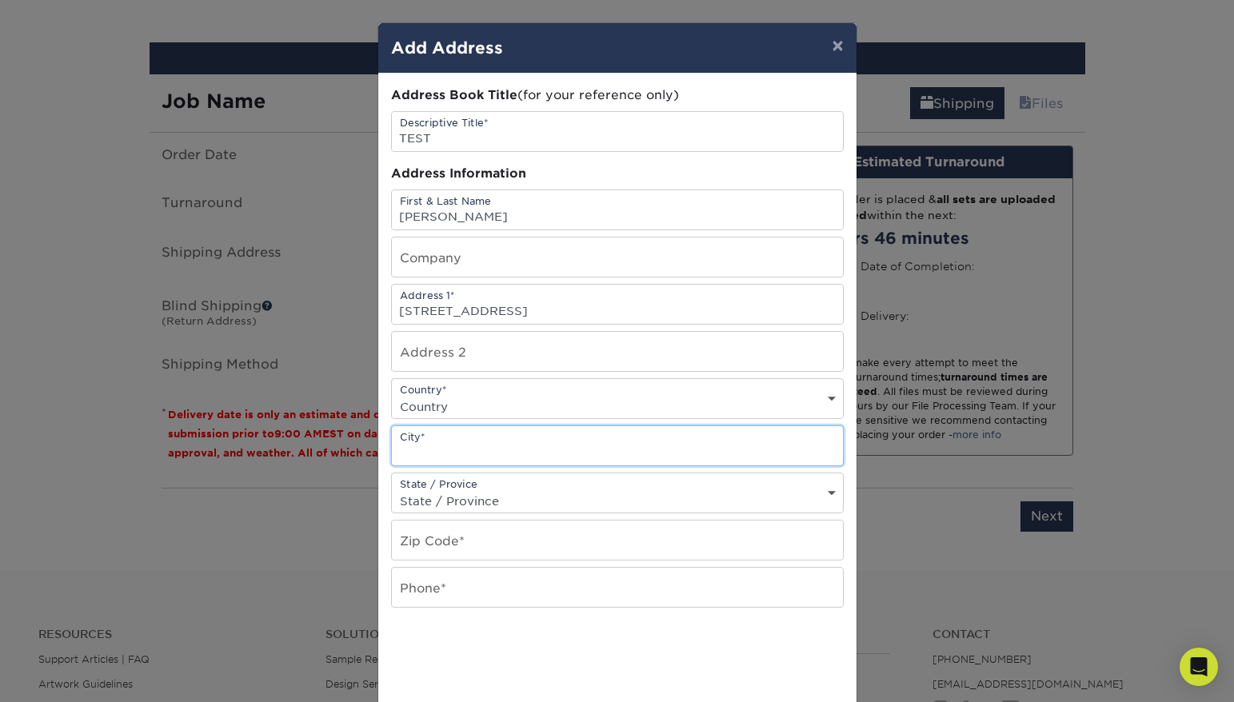
click at [442, 454] on input "text" at bounding box center [617, 445] width 451 height 39
type input "ELLICOTT CITY"
click at [476, 409] on select "Country [GEOGRAPHIC_DATA] [GEOGRAPHIC_DATA] ----------------------------- [GEOG…" at bounding box center [617, 406] width 451 height 23
select select "US"
click at [505, 500] on select "State / Province [US_STATE] [US_STATE] [US_STATE] [US_STATE] [US_STATE] [US_STA…" at bounding box center [617, 501] width 451 height 23
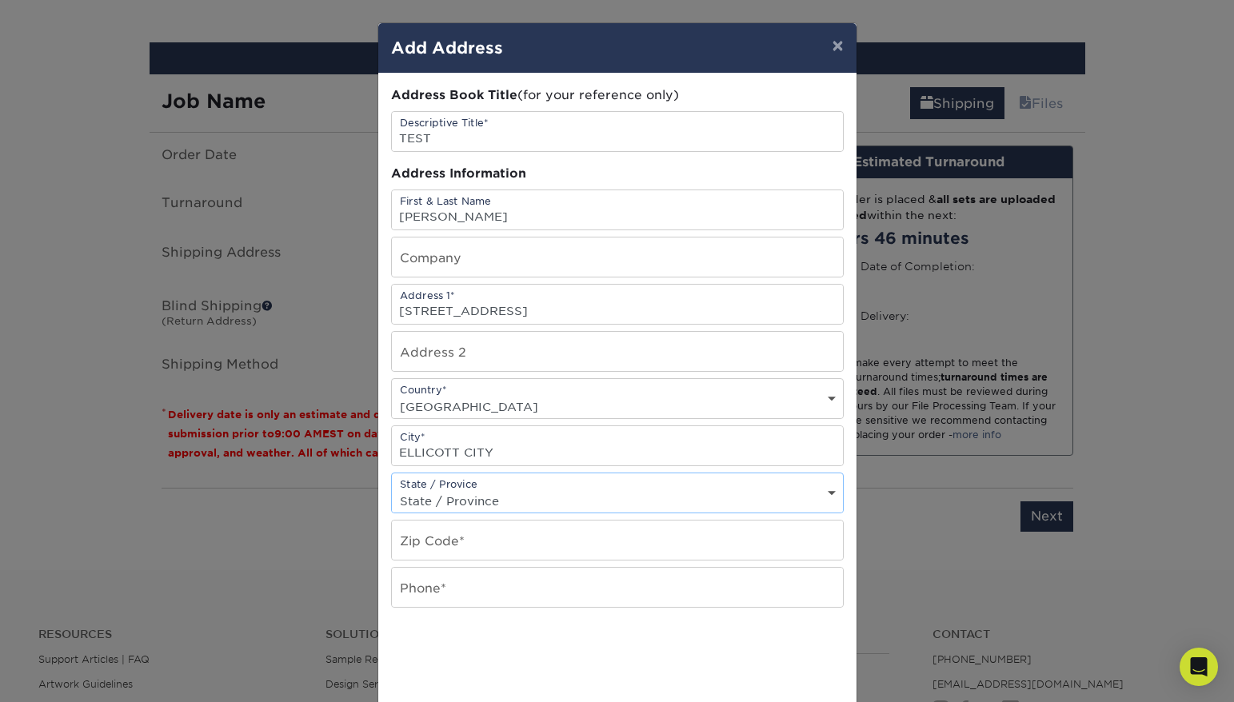
select select "MD"
click at [457, 540] on input "text" at bounding box center [617, 540] width 451 height 39
type input "21043"
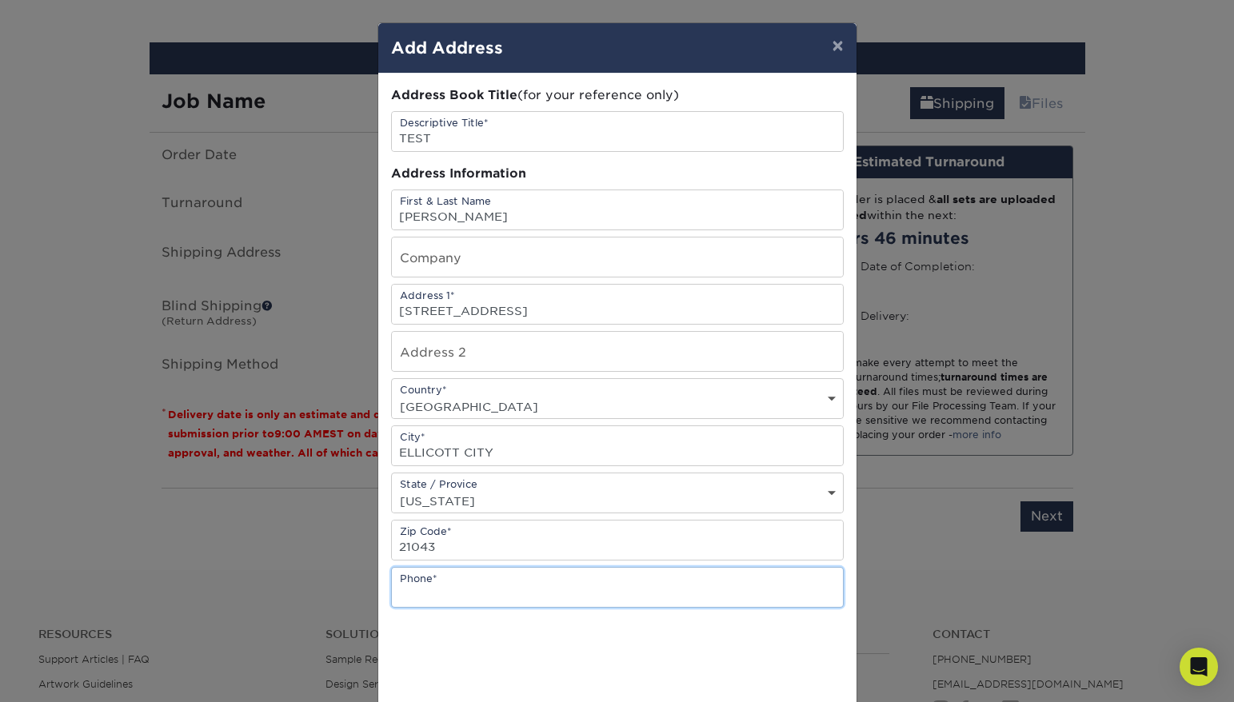
click at [449, 598] on input "text" at bounding box center [617, 587] width 451 height 39
type input "4436833138"
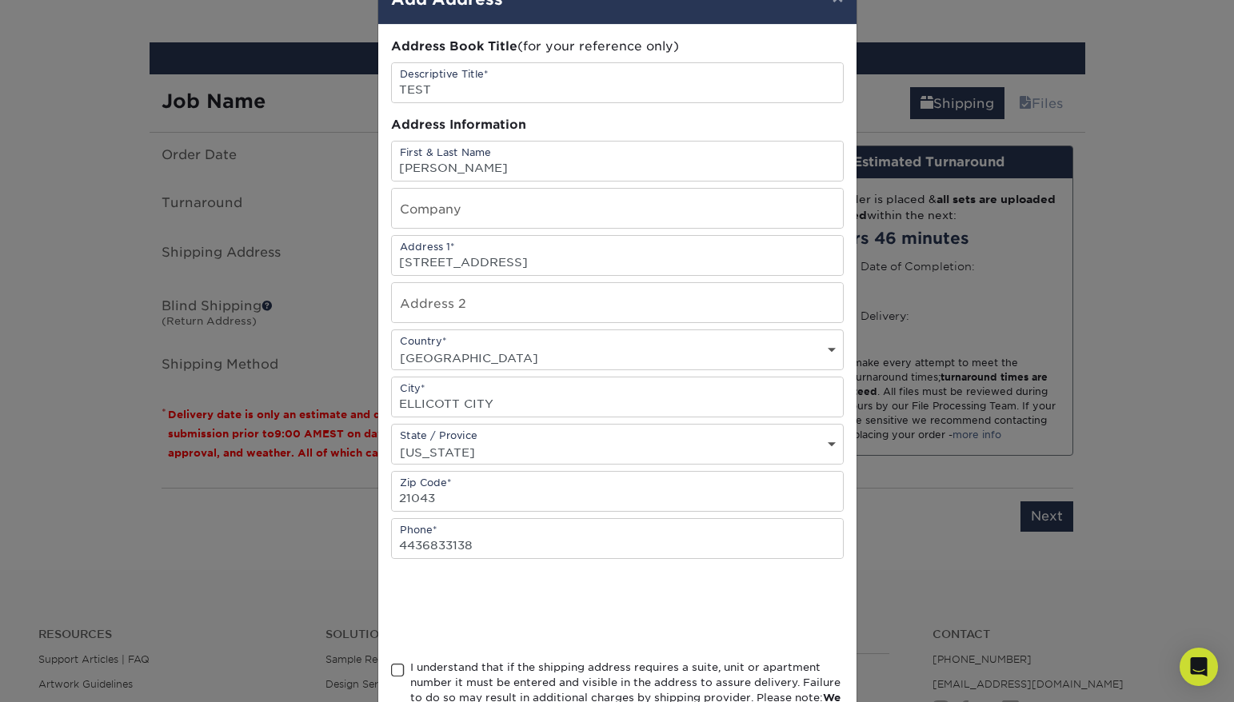
scroll to position [0, 0]
click at [395, 669] on span at bounding box center [398, 670] width 14 height 15
click at [0, 0] on input "I understand that if the shipping address requires a suite, unit or apartment n…" at bounding box center [0, 0] width 0 height 0
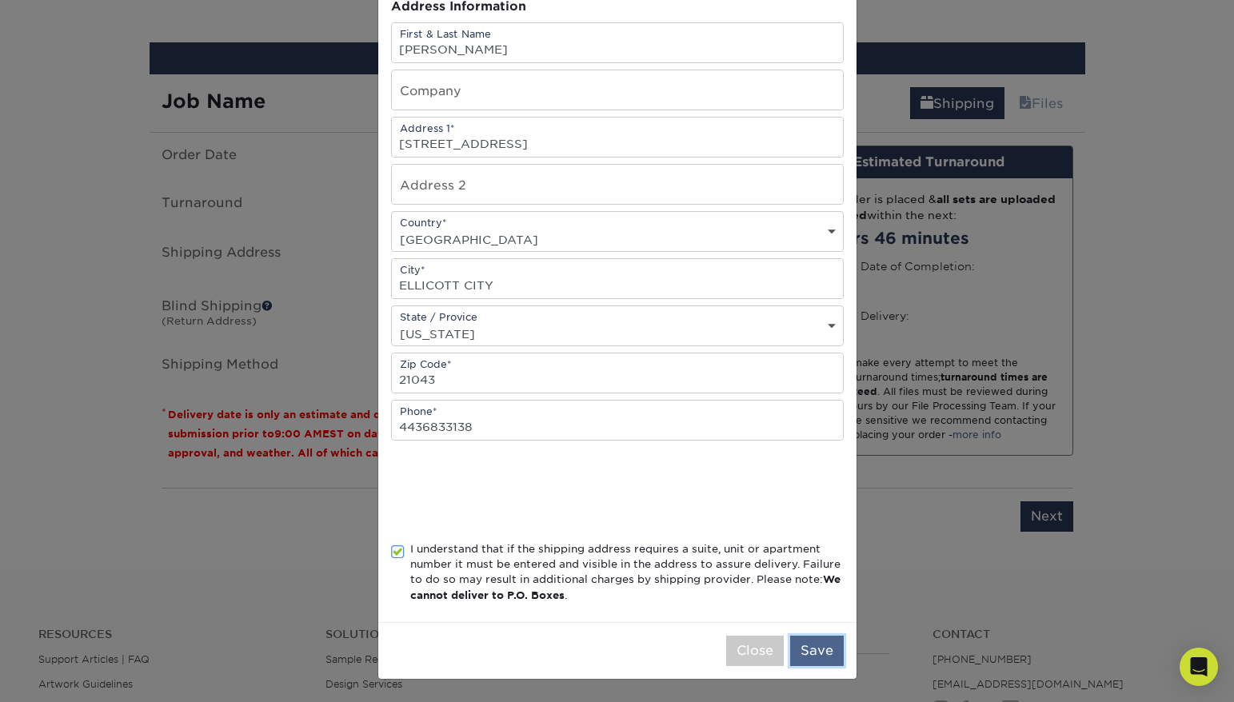
click at [809, 645] on button "Save" at bounding box center [817, 651] width 54 height 30
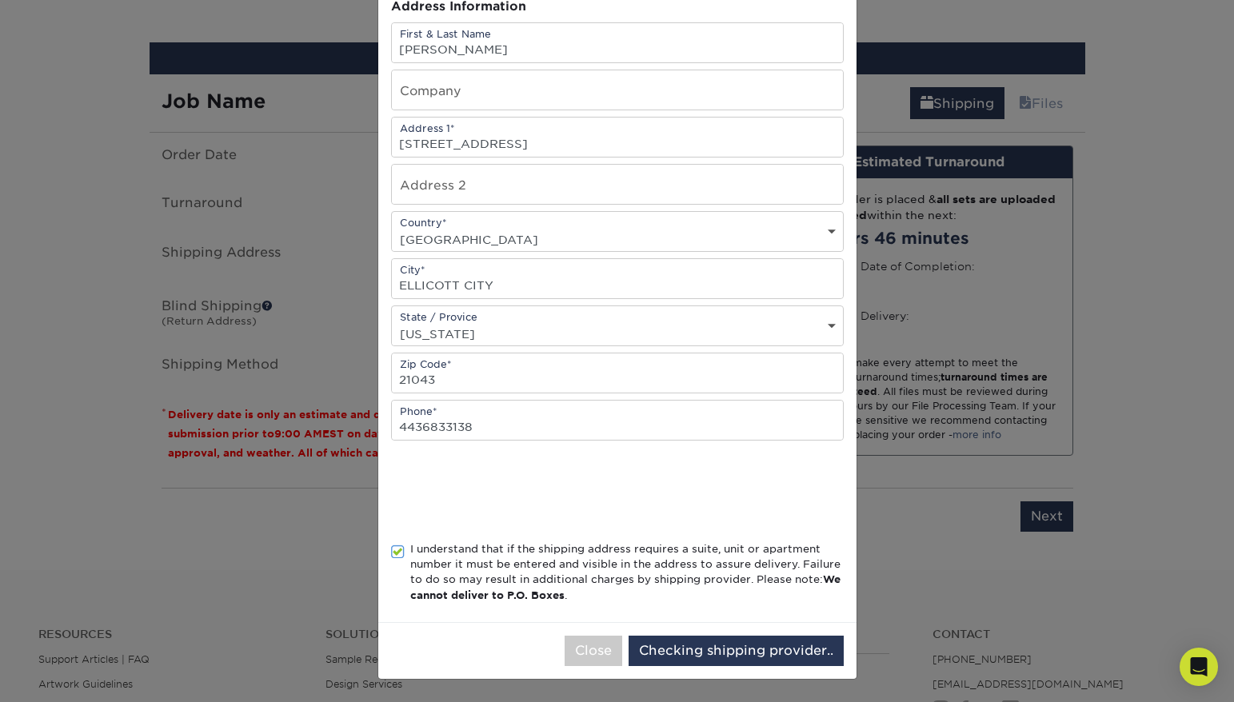
scroll to position [0, 0]
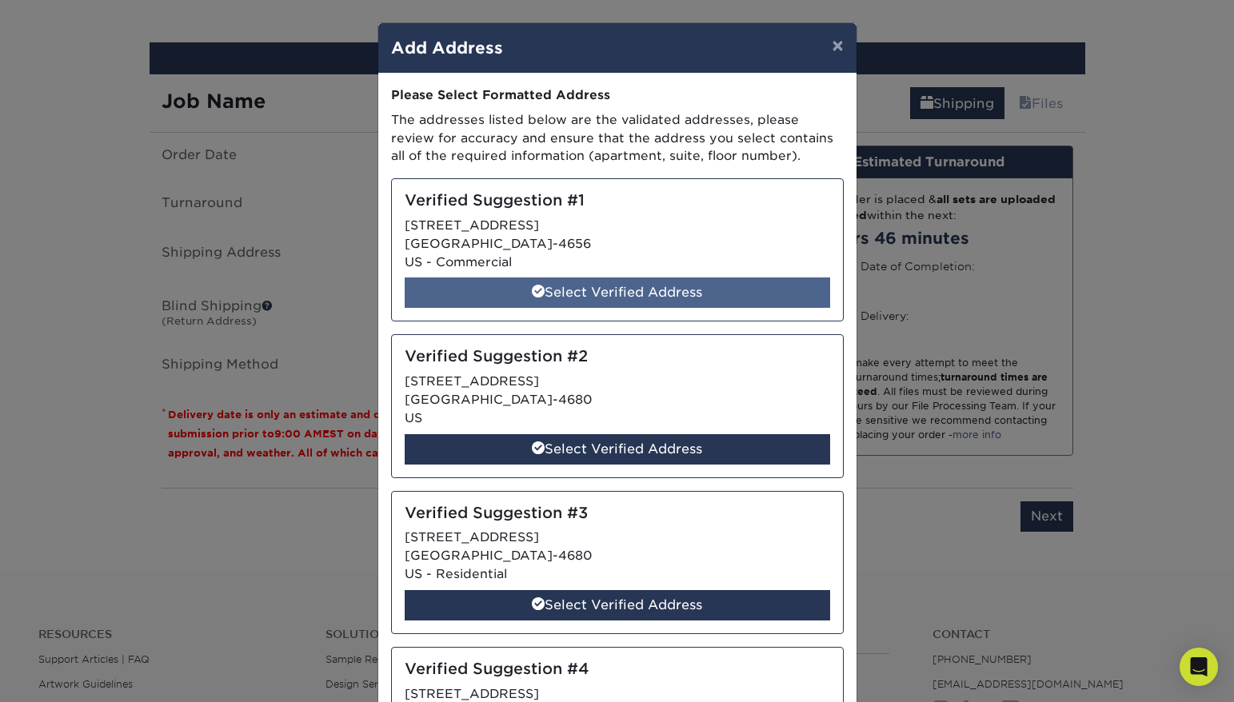
click at [632, 297] on div "Select Verified Address" at bounding box center [618, 293] width 426 height 30
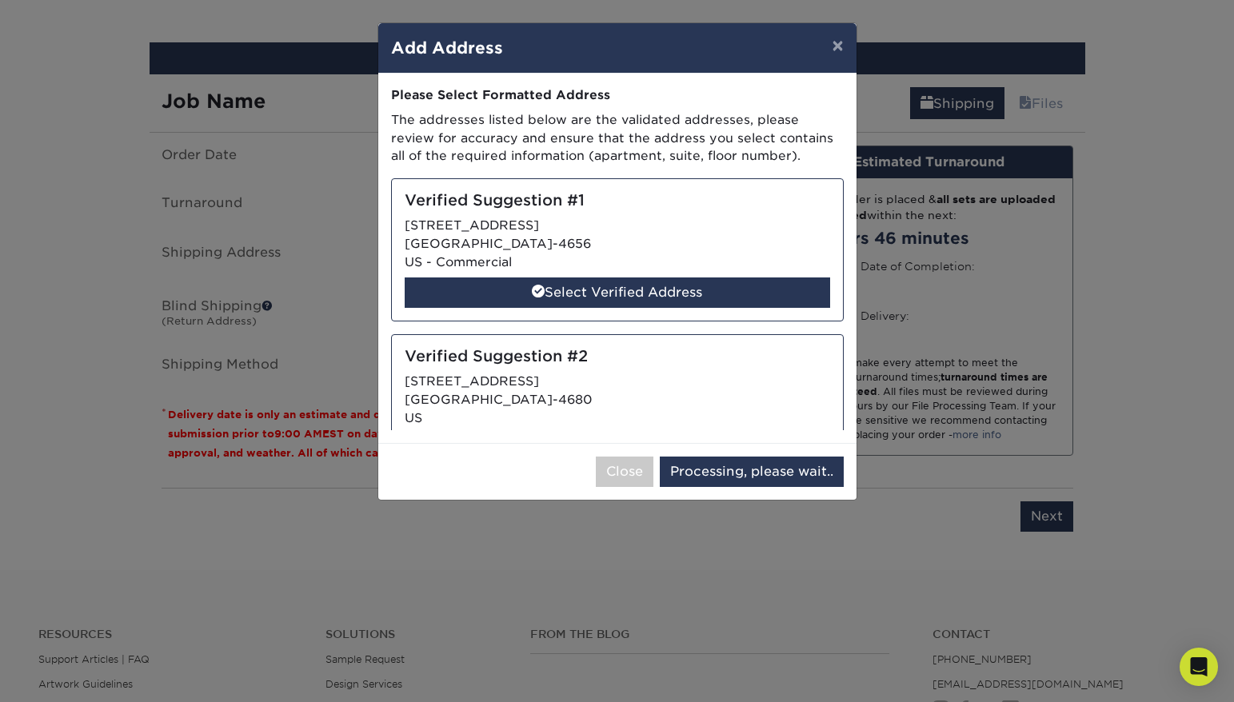
select select "285345"
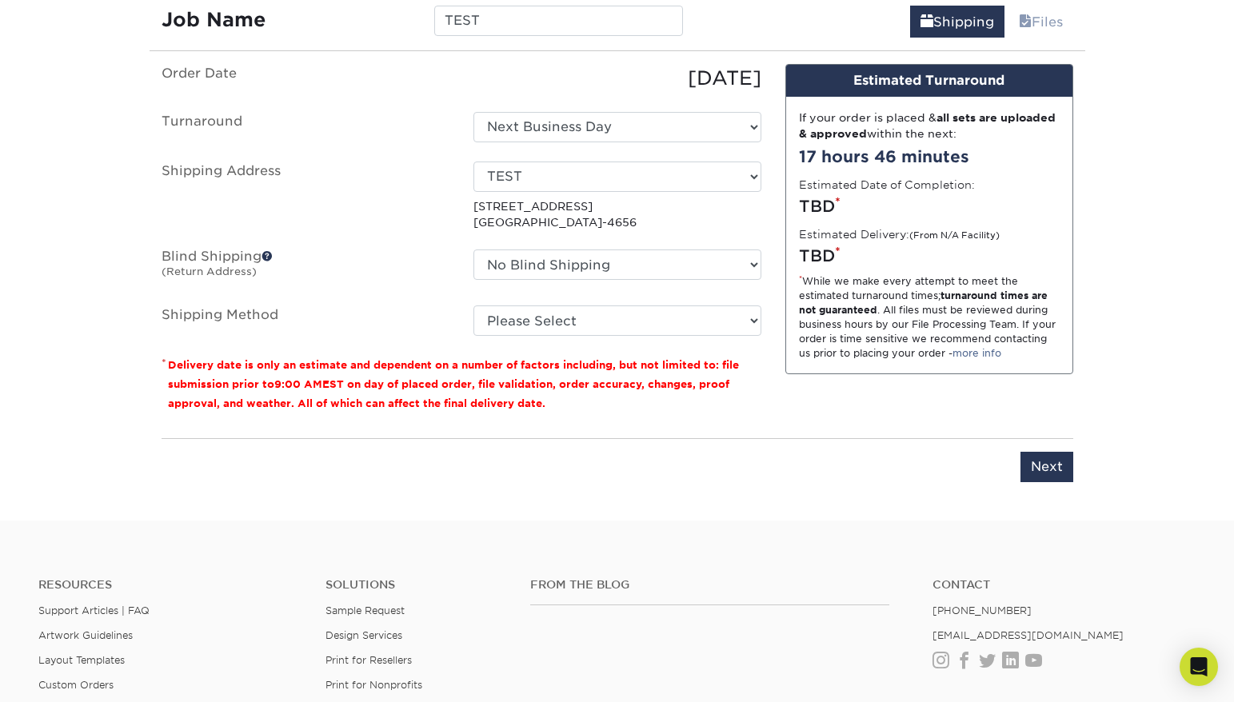
scroll to position [1210, 0]
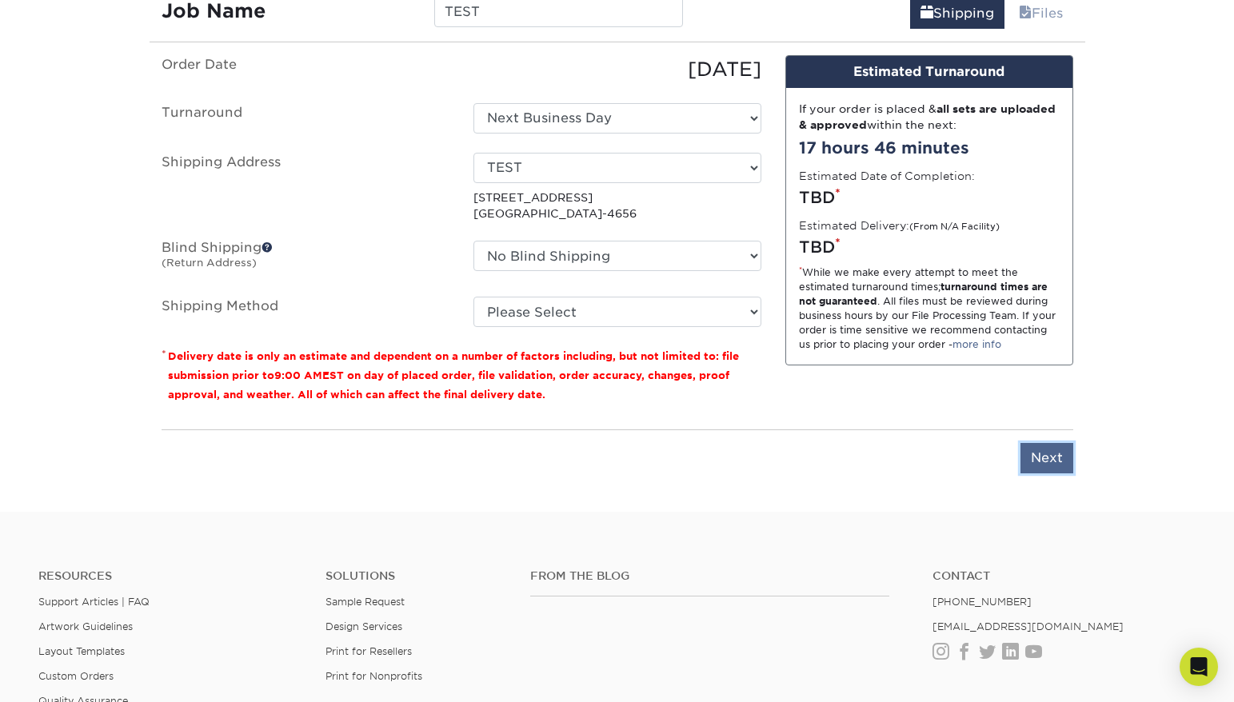
click at [1047, 462] on input "Next" at bounding box center [1047, 458] width 53 height 30
type input "Next"
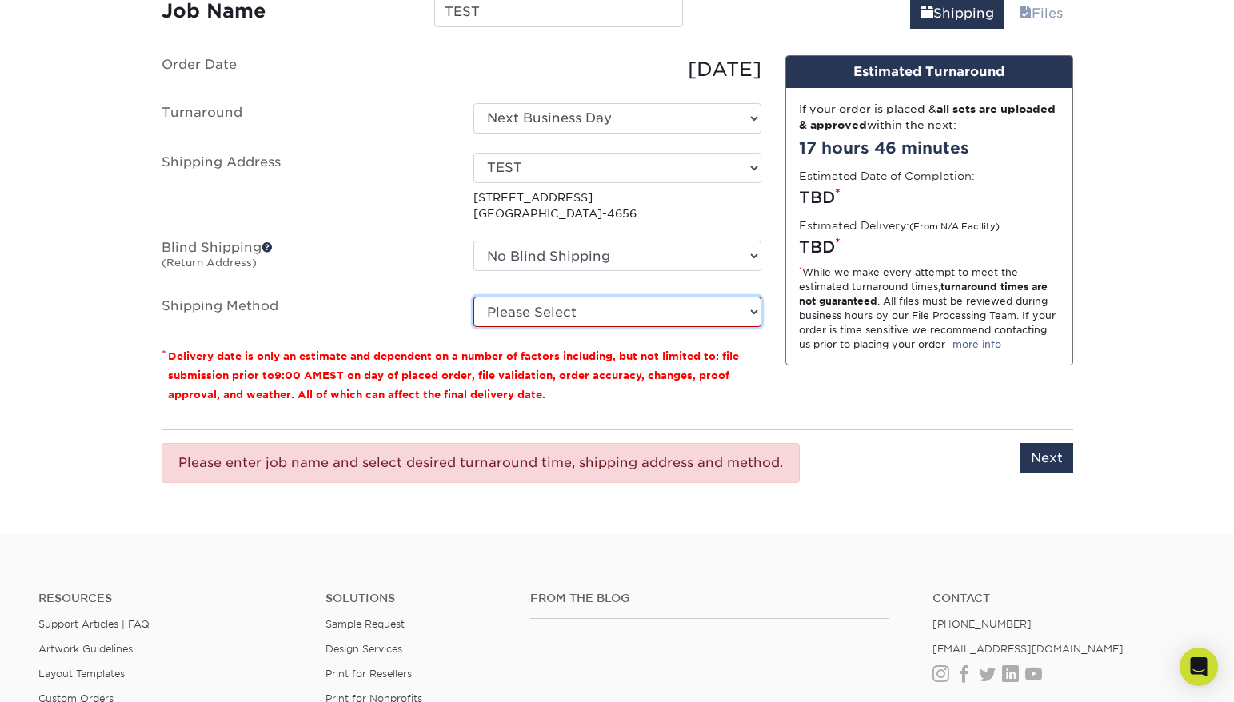
click at [529, 318] on select "Please Select UPS Ground (+$14.06) UPS 3 Day Select (+$18.92) UPS 2nd Day Air (…" at bounding box center [618, 312] width 288 height 30
select select "03"
click at [761, 454] on div "Please enter job name and select desired turnaround time, shipping address and …" at bounding box center [481, 463] width 638 height 40
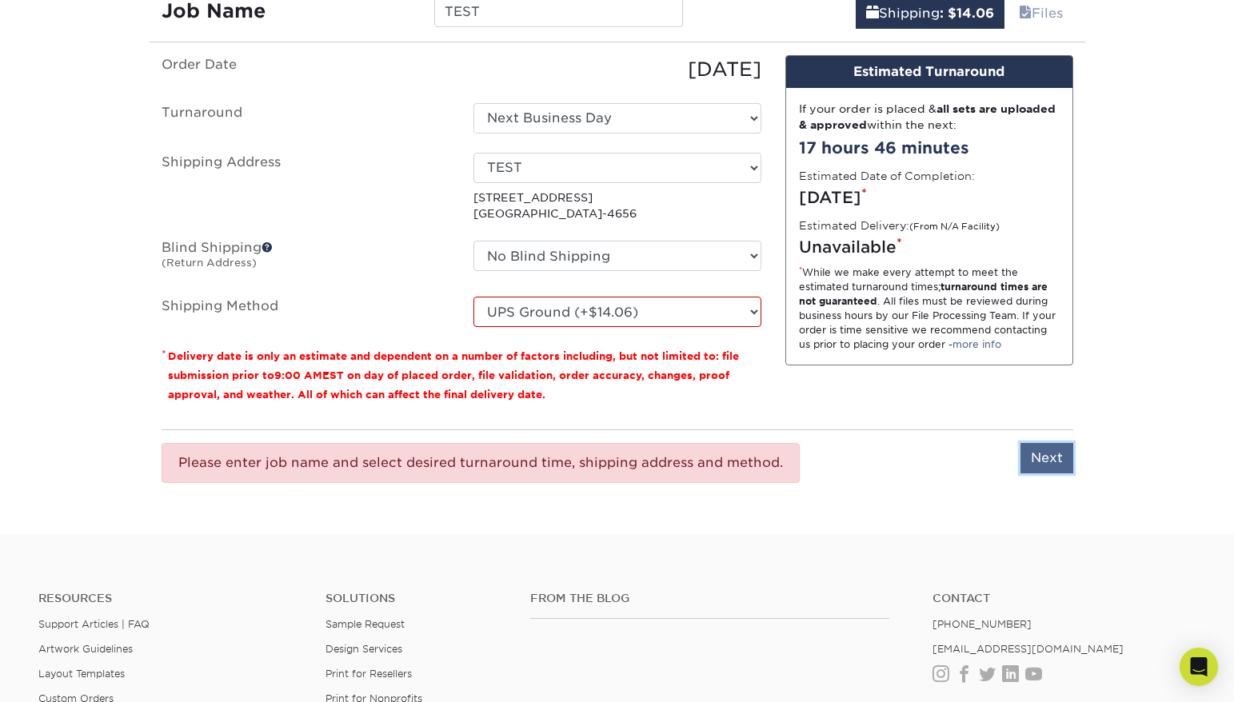
click at [1037, 458] on input "Next" at bounding box center [1047, 458] width 53 height 30
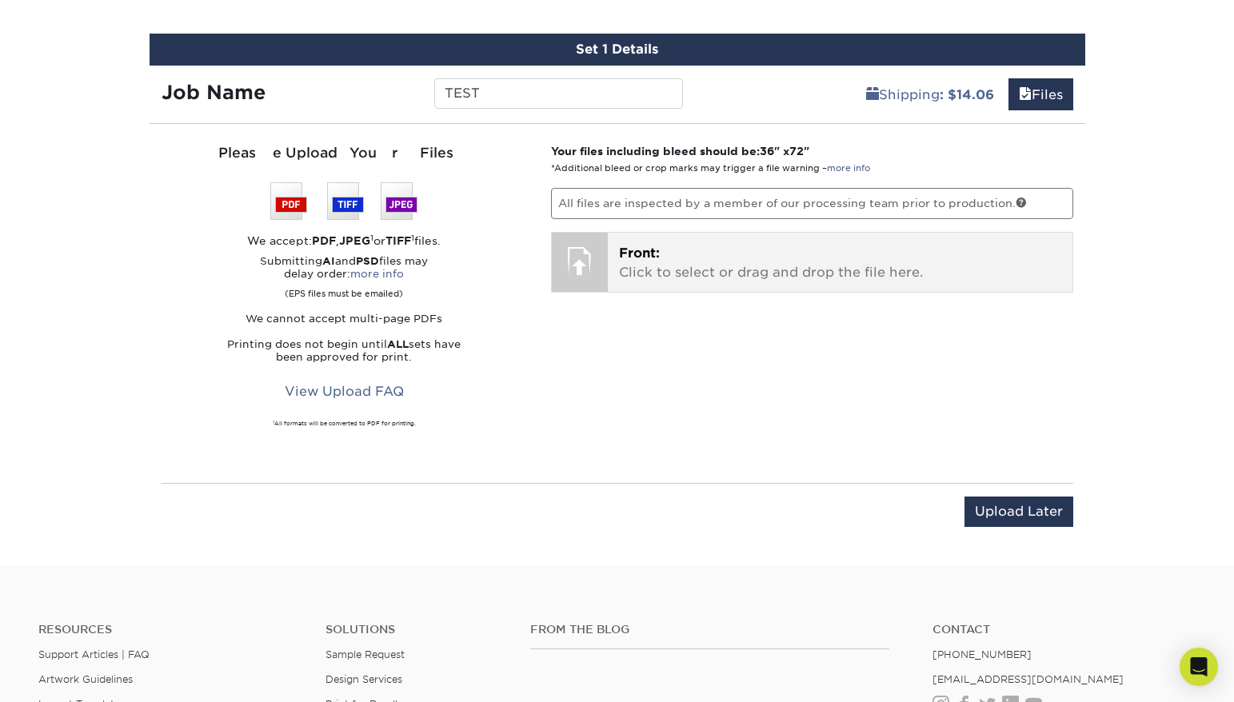
scroll to position [1124, 0]
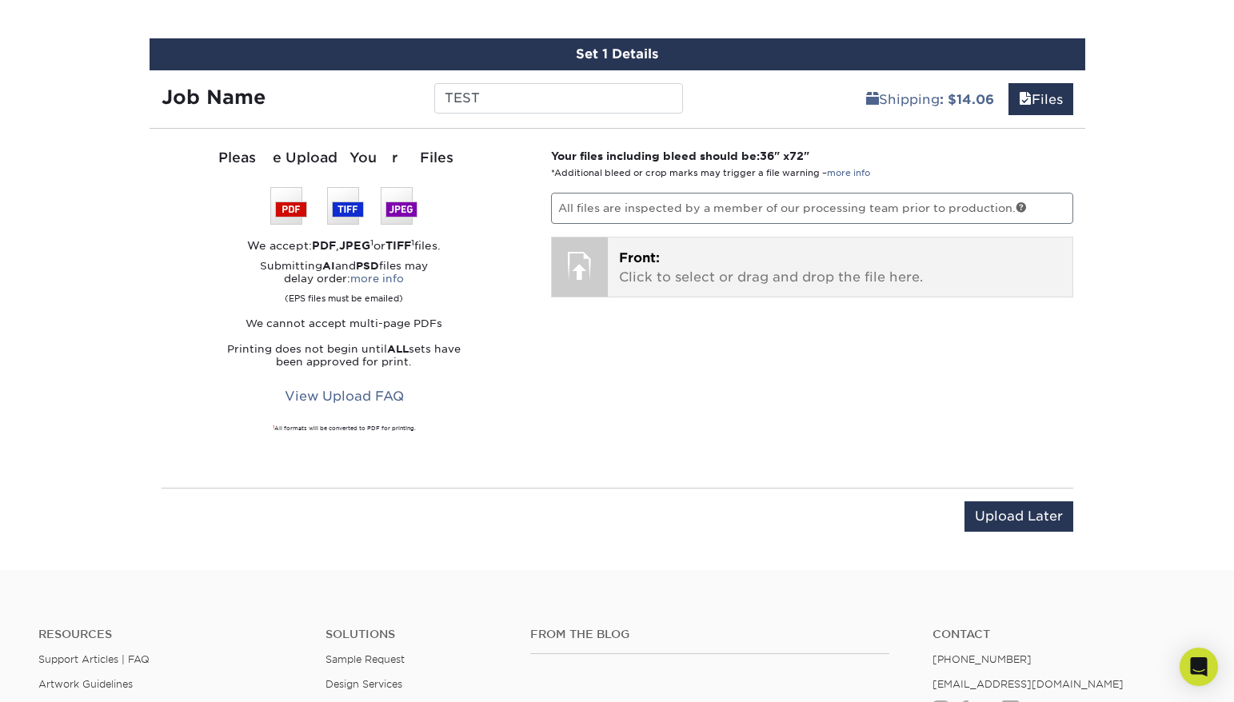
click at [698, 275] on p "Front: Click to select or drag and drop the file here." at bounding box center [840, 268] width 442 height 38
click at [588, 268] on div at bounding box center [580, 266] width 56 height 56
click at [637, 260] on span "Front:" at bounding box center [639, 257] width 41 height 15
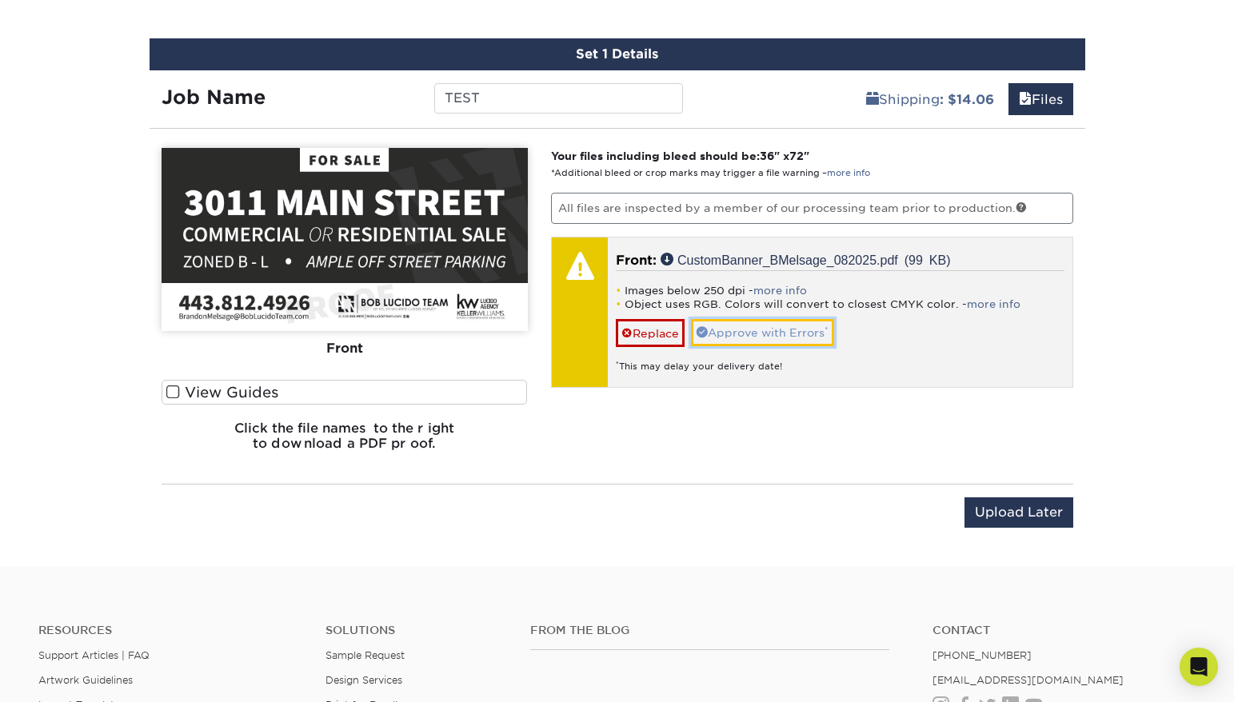
click at [750, 334] on link "Approve with Errors *" at bounding box center [762, 332] width 143 height 27
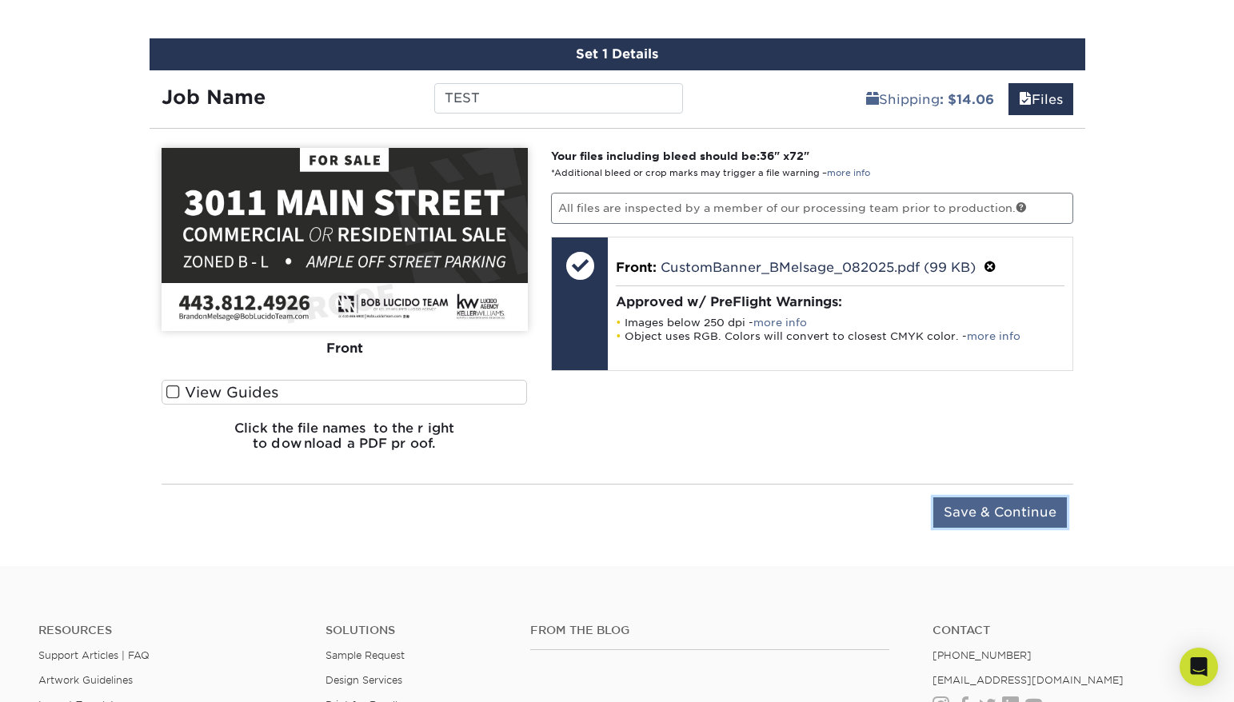
click at [985, 513] on input "Save & Continue" at bounding box center [1000, 512] width 134 height 30
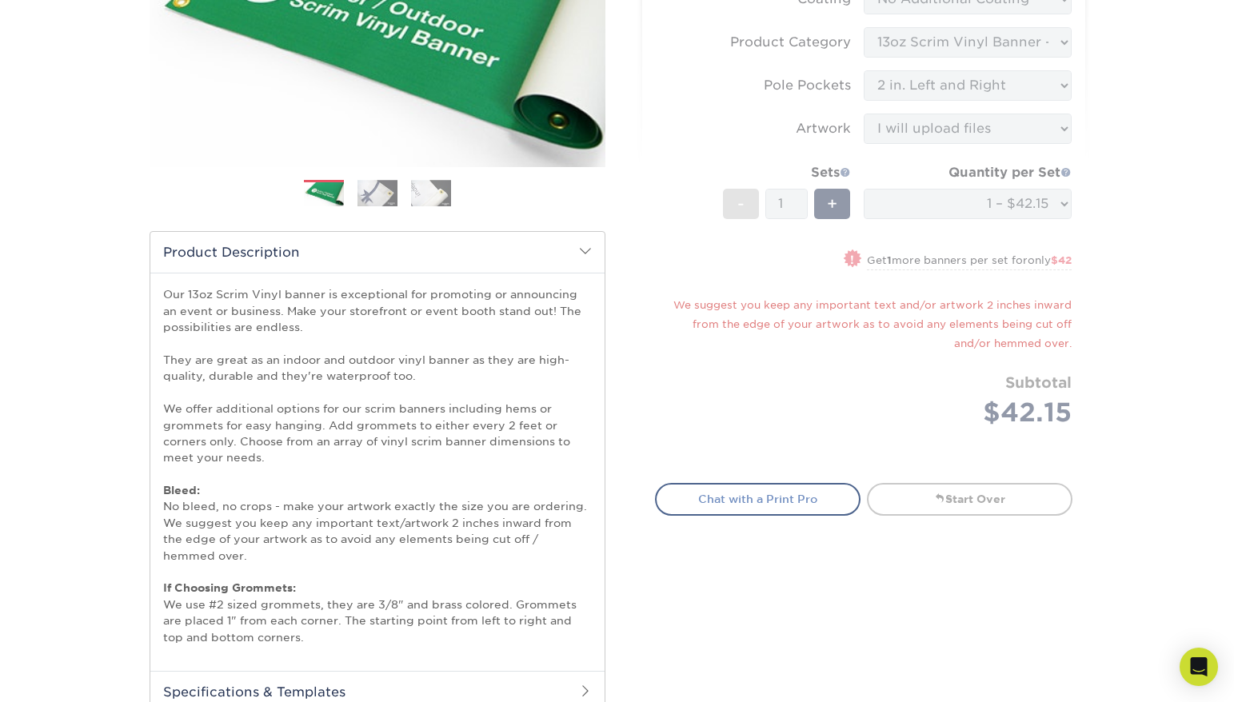
scroll to position [0, 0]
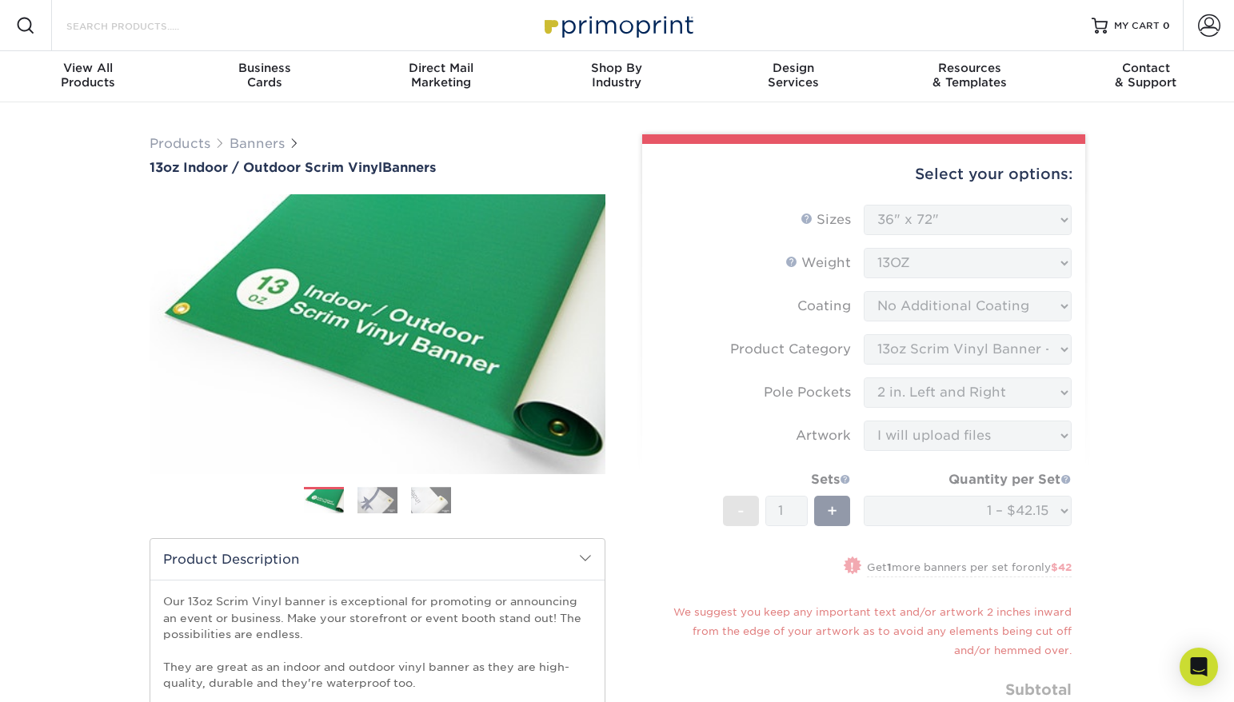
click at [108, 32] on input "Search Products" at bounding box center [143, 25] width 156 height 19
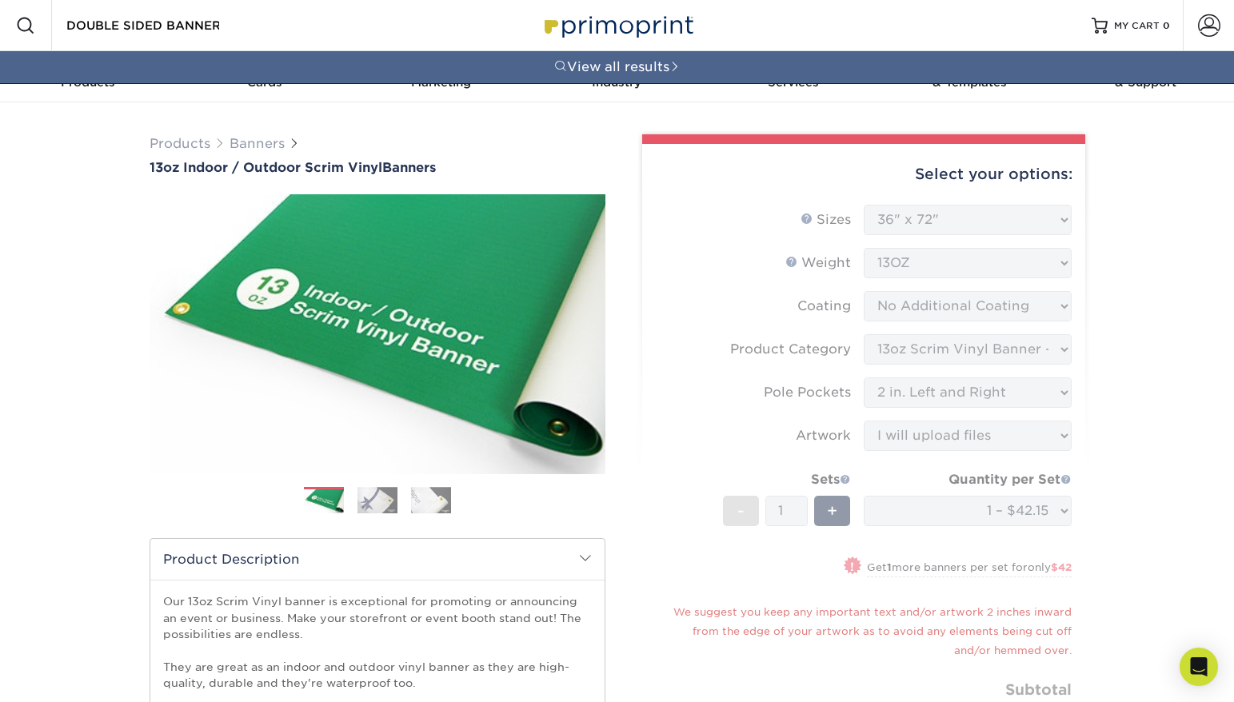
scroll to position [0, 5]
type input "DOUBLE SIDED BANNER"
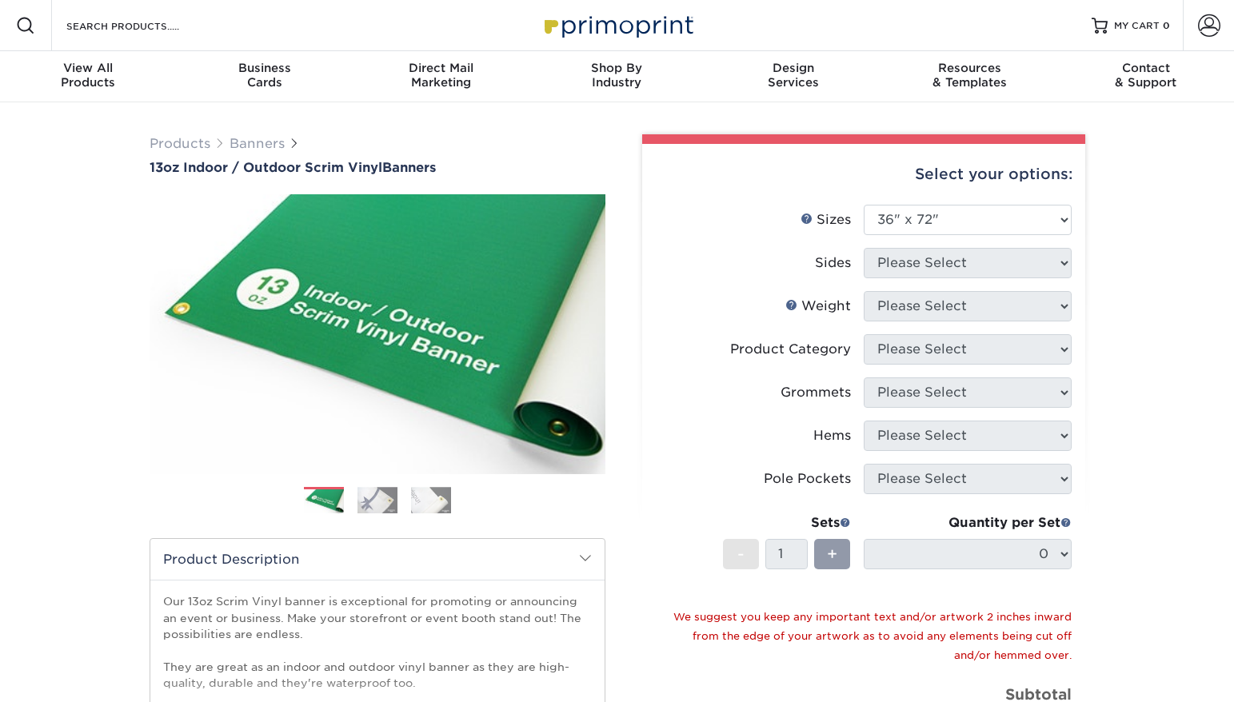
select select "36.00x72.00"
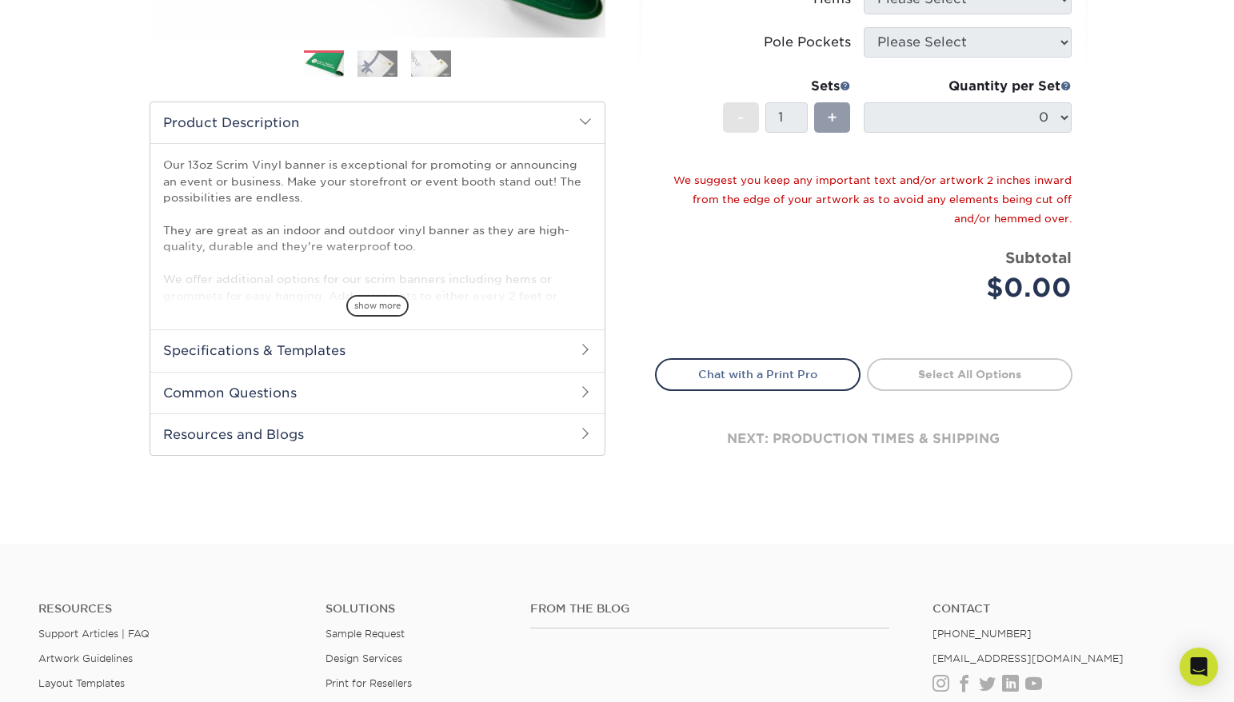
scroll to position [433, 0]
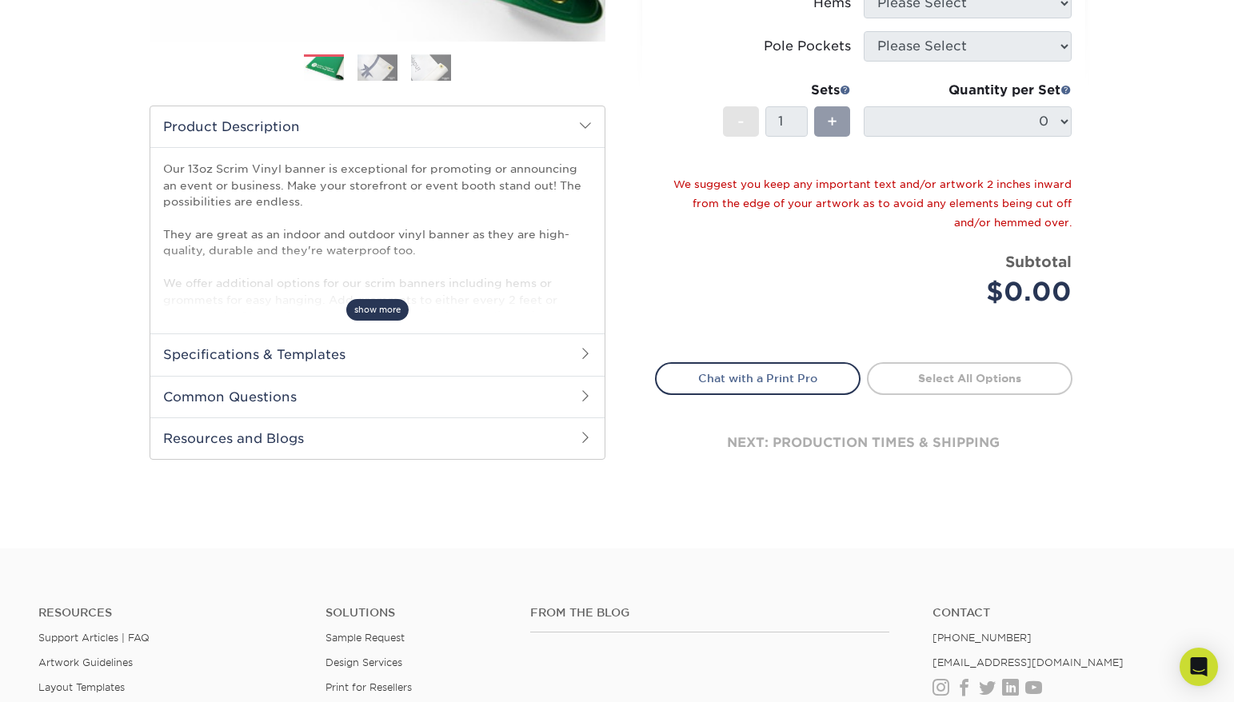
click at [381, 310] on span "show more" at bounding box center [377, 310] width 62 height 22
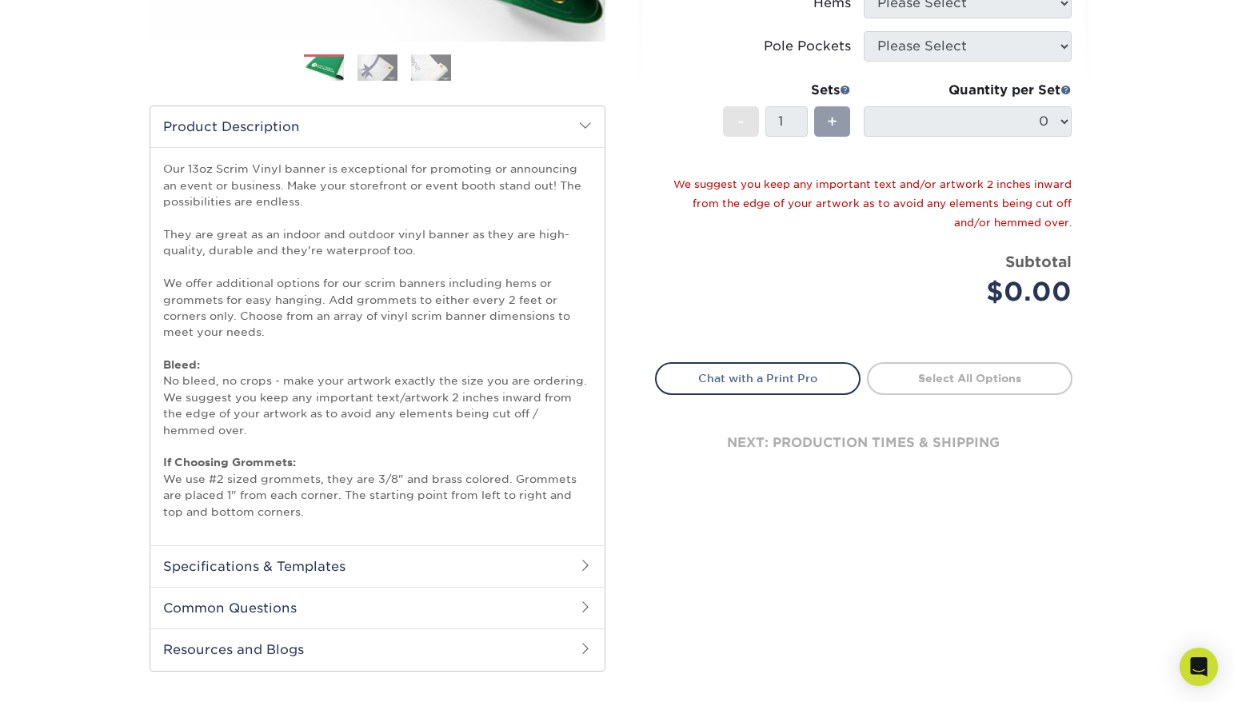
click at [358, 569] on h2 "Specifications & Templates" at bounding box center [377, 566] width 454 height 42
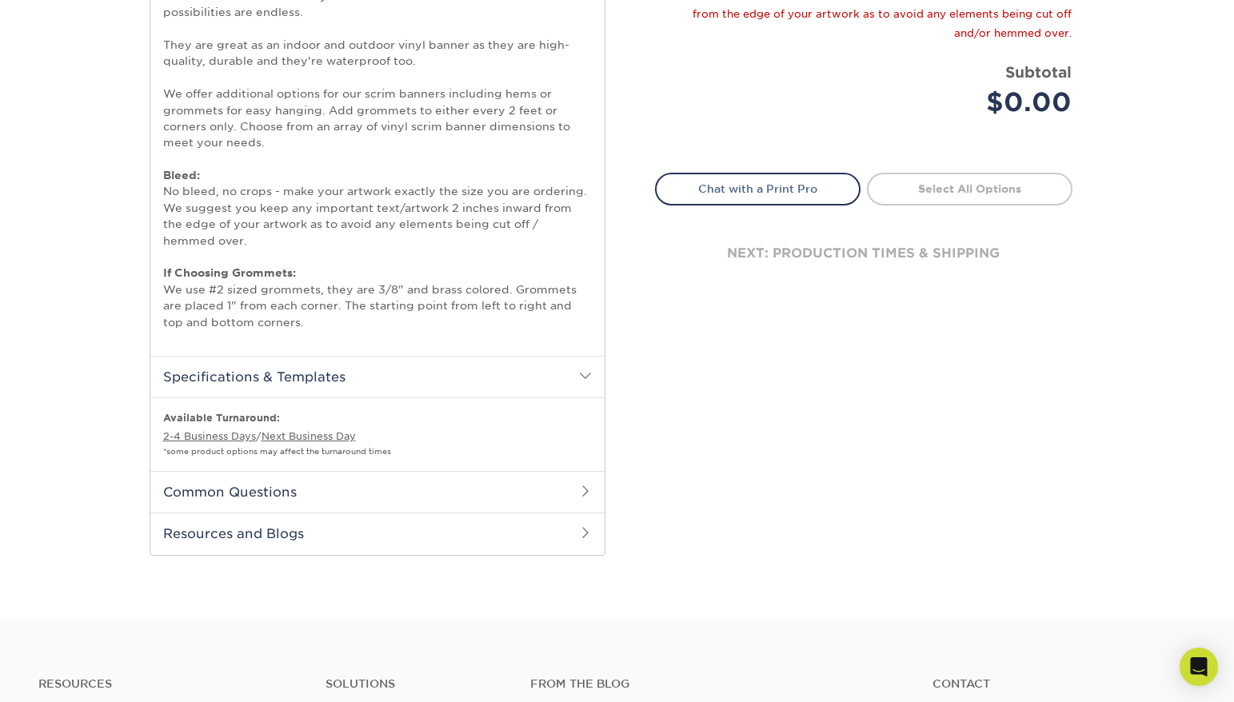
scroll to position [633, 0]
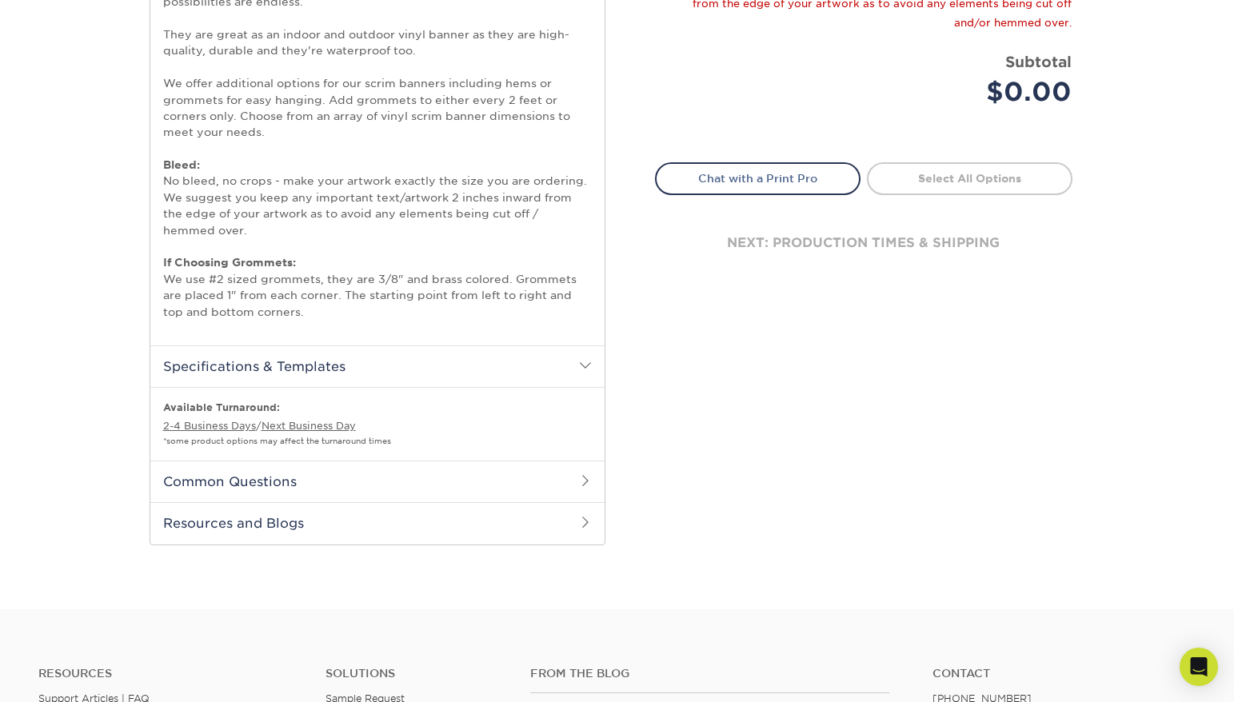
click at [376, 489] on h2 "Common Questions" at bounding box center [377, 482] width 454 height 42
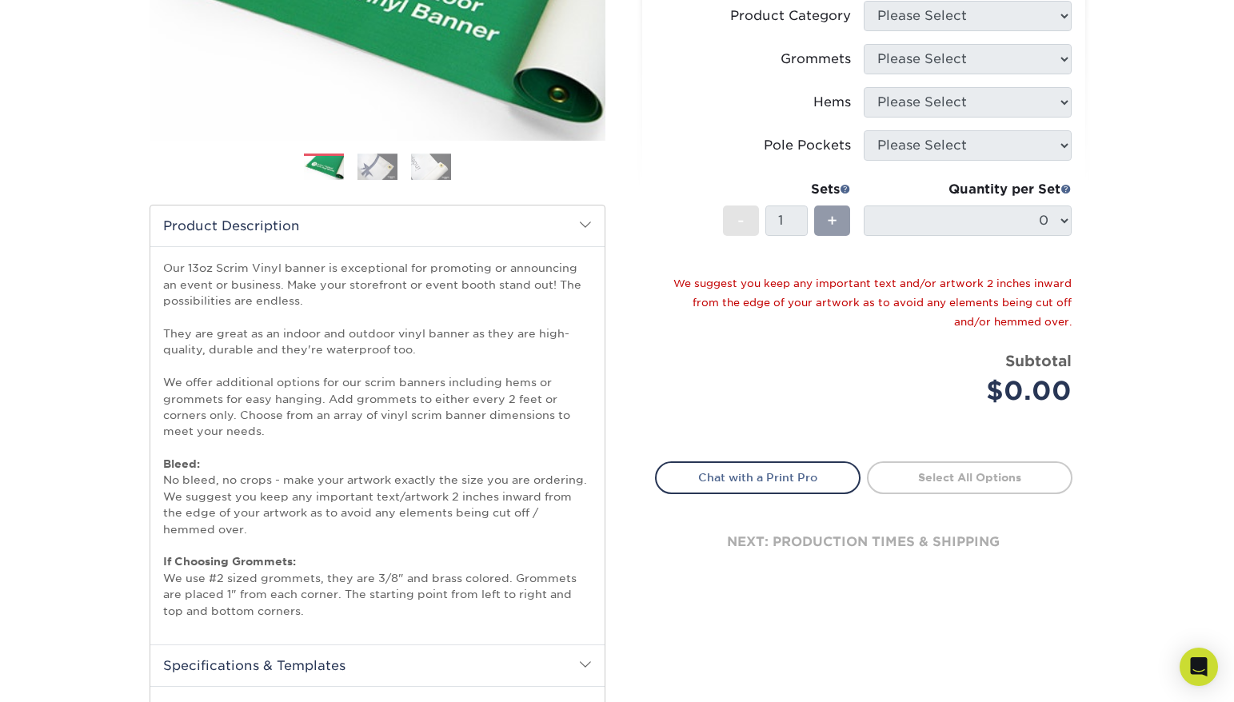
scroll to position [0, 0]
